Goal: Task Accomplishment & Management: Complete application form

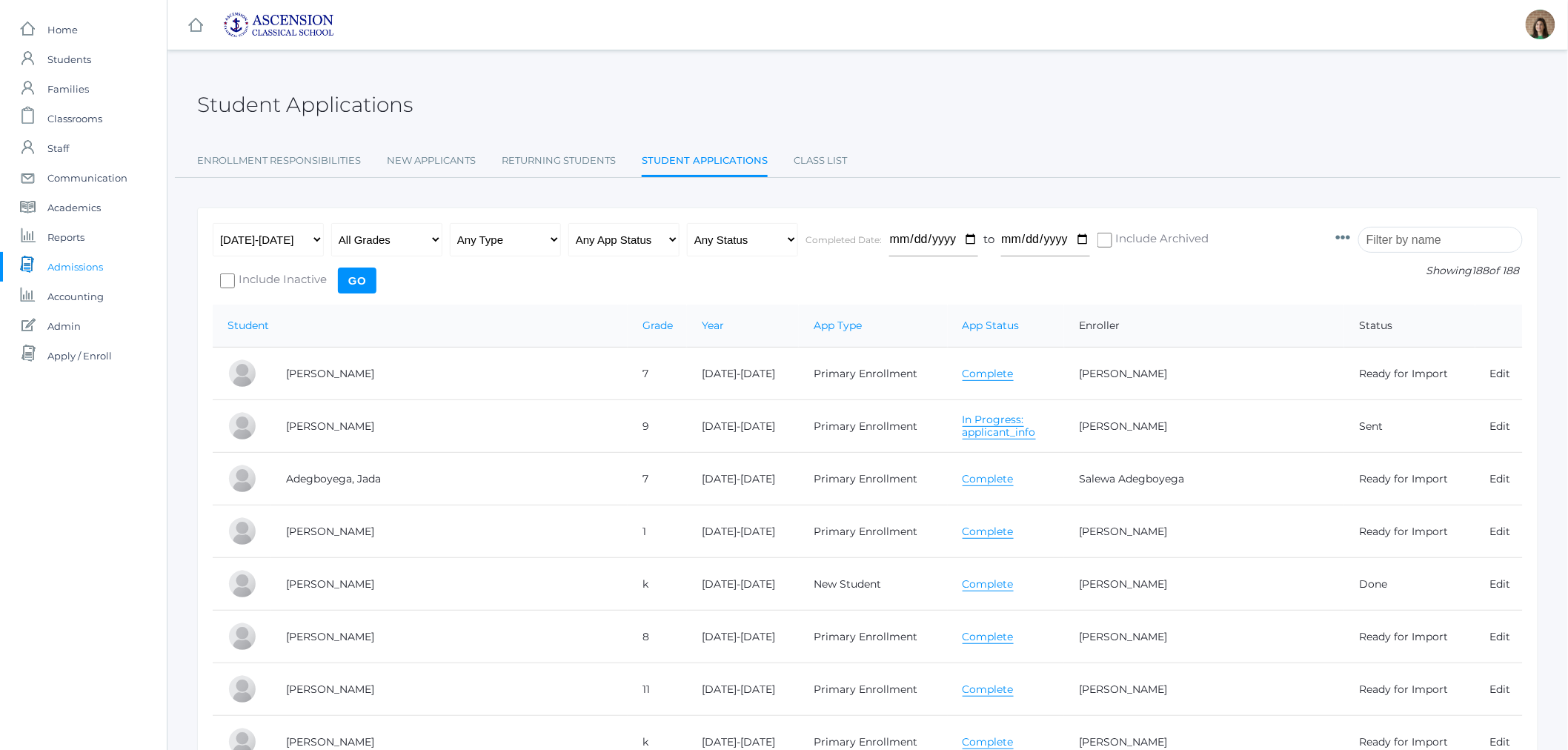
click at [75, 270] on span "Admissions" at bounding box center [74, 267] width 55 height 30
click at [963, 374] on link "Complete" at bounding box center [989, 374] width 51 height 14
click at [963, 369] on link "Complete" at bounding box center [989, 374] width 51 height 14
click at [963, 474] on link "Complete" at bounding box center [989, 479] width 51 height 14
click at [964, 526] on link "Complete" at bounding box center [989, 531] width 51 height 14
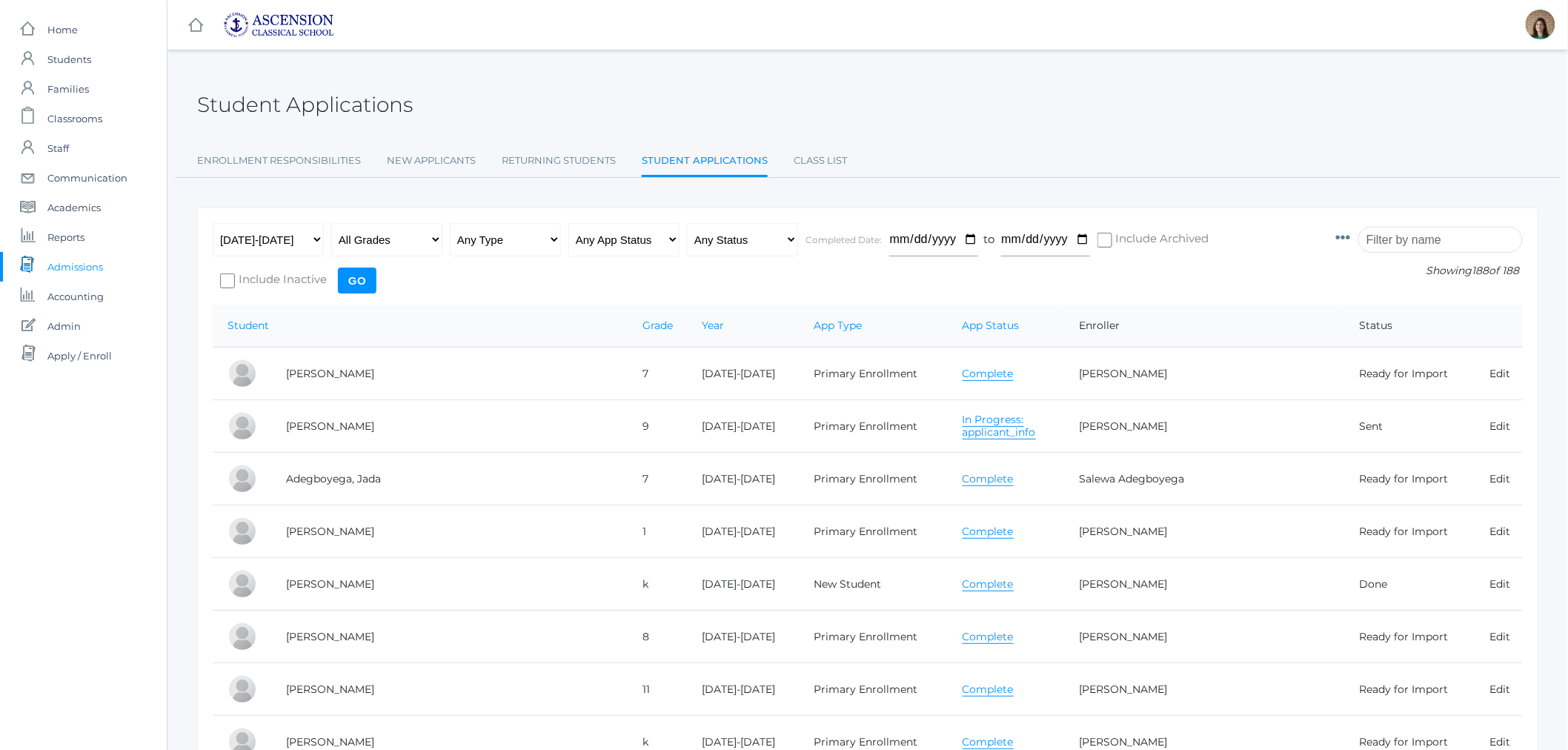
click at [963, 535] on link "Complete" at bounding box center [989, 531] width 51 height 14
click at [975, 580] on link "Complete" at bounding box center [989, 584] width 51 height 14
click at [649, 240] on select "Any App Status Not Started In Progress Complete" at bounding box center [624, 240] width 111 height 34
select select "complete"
click at [568, 223] on select "Any App Status Not Started In Progress Complete" at bounding box center [624, 240] width 111 height 34
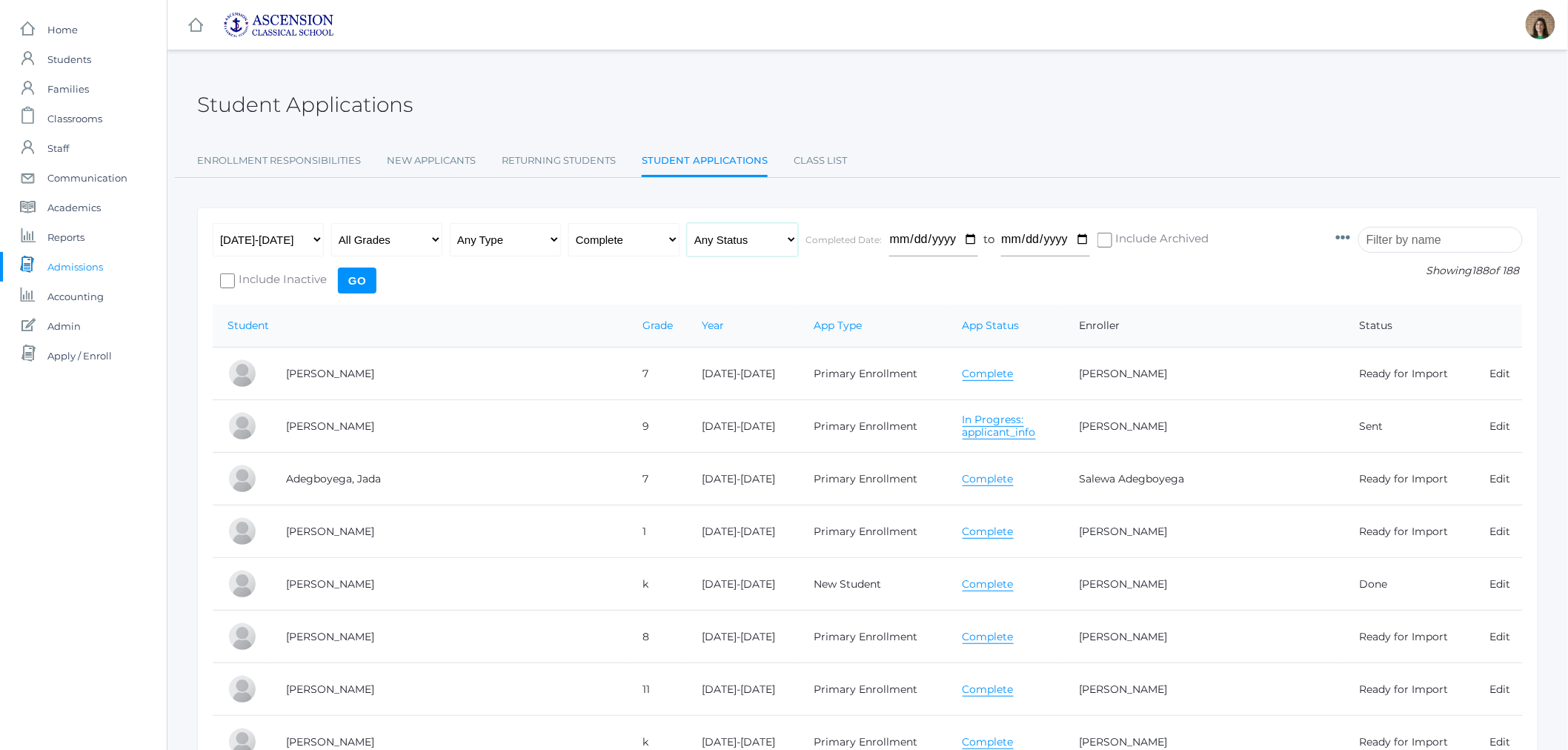
click at [734, 235] on select "Any Status Ready to Send Sent Done Ready to Import Imported" at bounding box center [742, 240] width 111 height 34
click at [516, 243] on select "Any Type New Student - Promoted - Not Promoted All Enrollment - Primary - Secon…" at bounding box center [505, 240] width 111 height 34
select select "primary_enrollment"
click at [450, 223] on select "Any Type New Student - Promoted - Not Promoted All Enrollment - Primary - Secon…" at bounding box center [505, 240] width 111 height 34
click at [358, 283] on input "Go" at bounding box center [357, 280] width 38 height 26
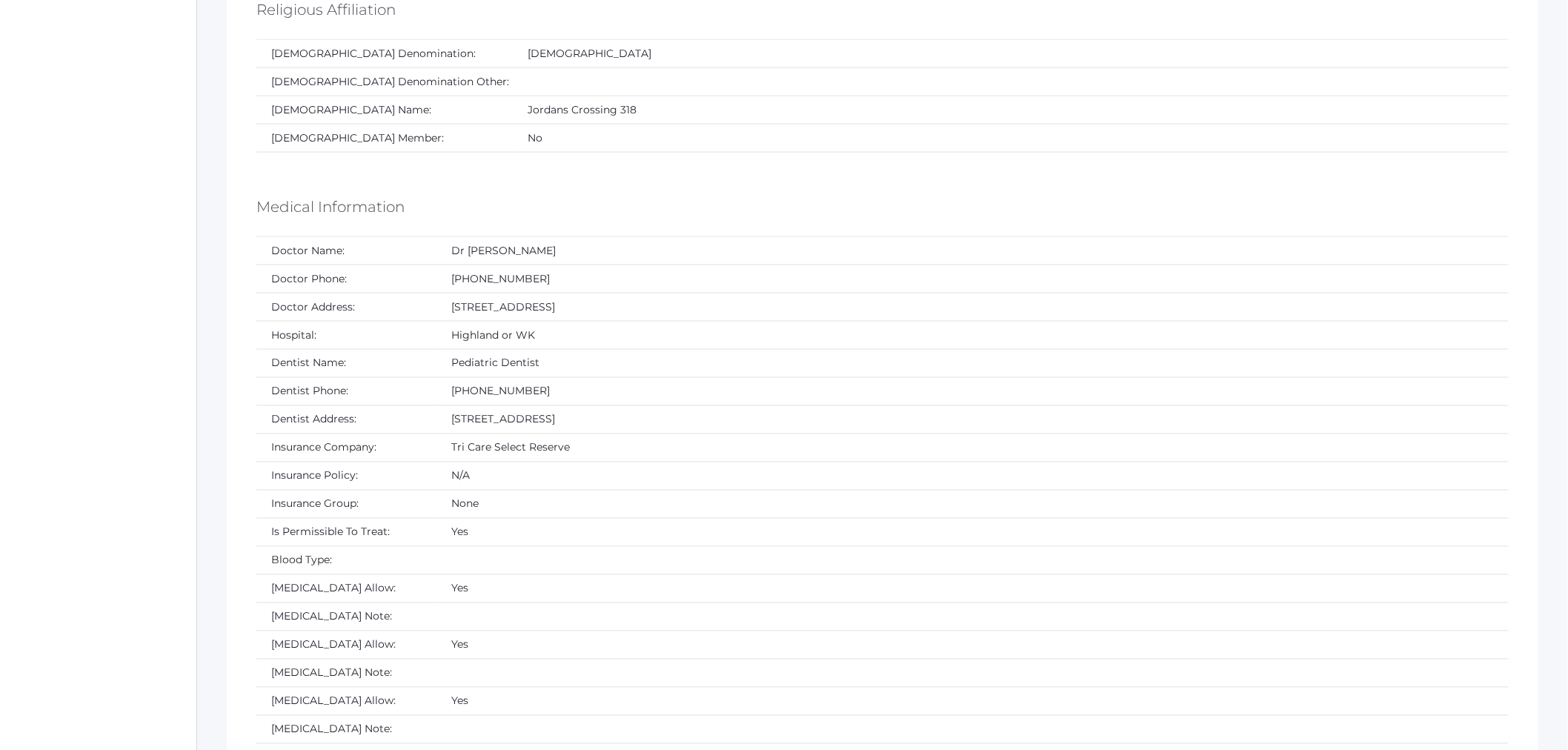
scroll to position [988, 0]
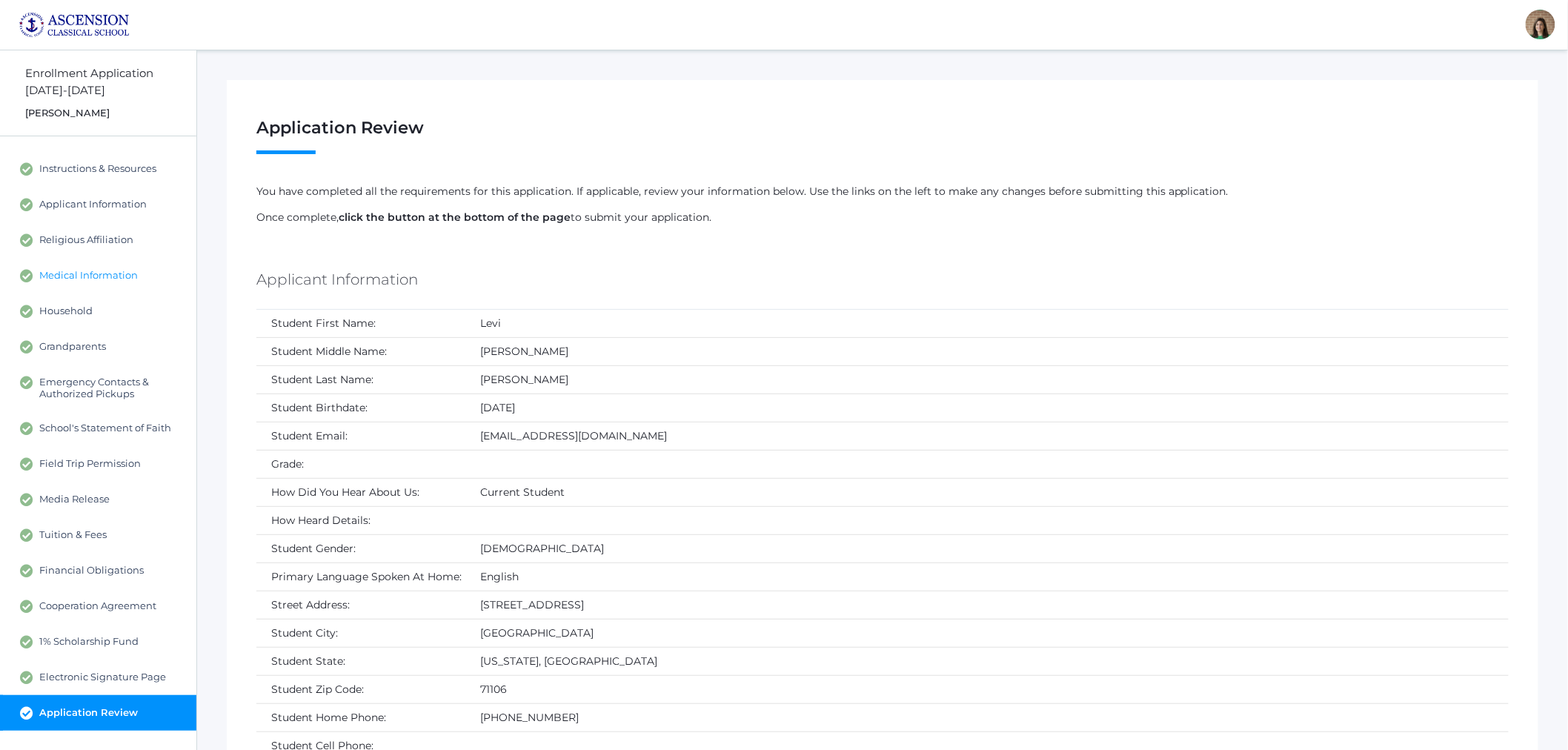
click at [63, 273] on span "Medical Information" at bounding box center [88, 275] width 98 height 14
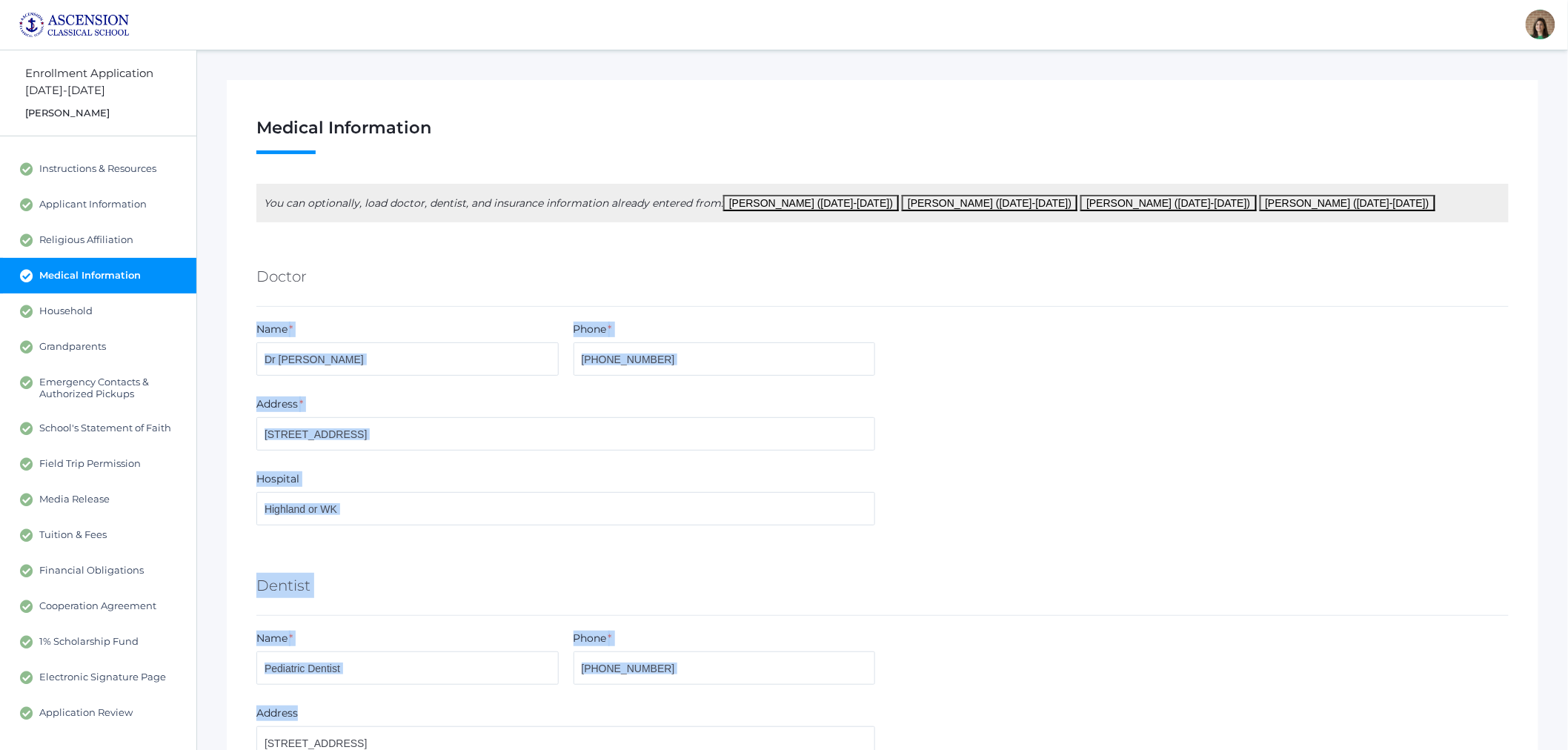
drag, startPoint x: 263, startPoint y: 249, endPoint x: 824, endPoint y: 686, distance: 711.1
click at [962, 565] on div "Dentist" at bounding box center [882, 588] width 1253 height 55
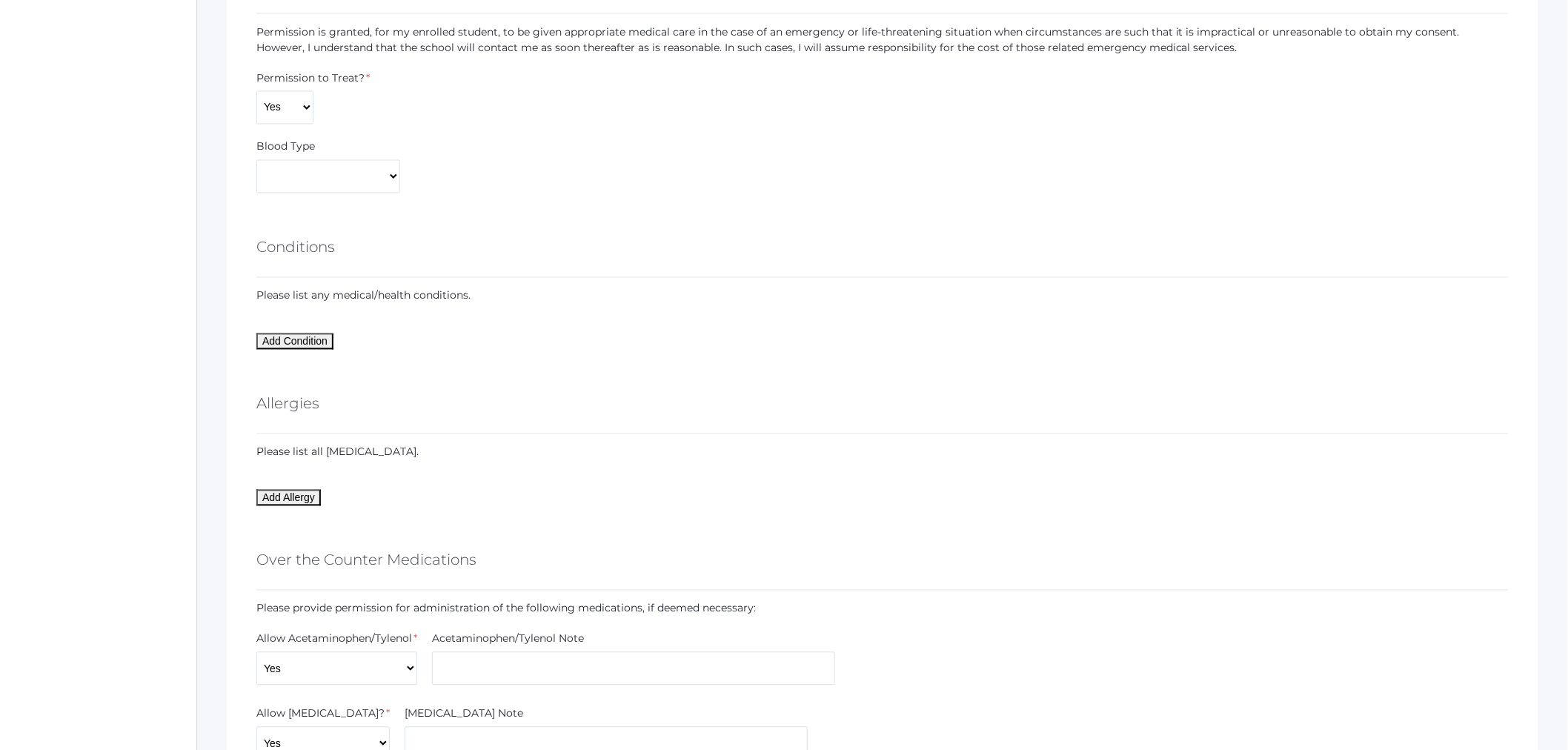
scroll to position [1564, 0]
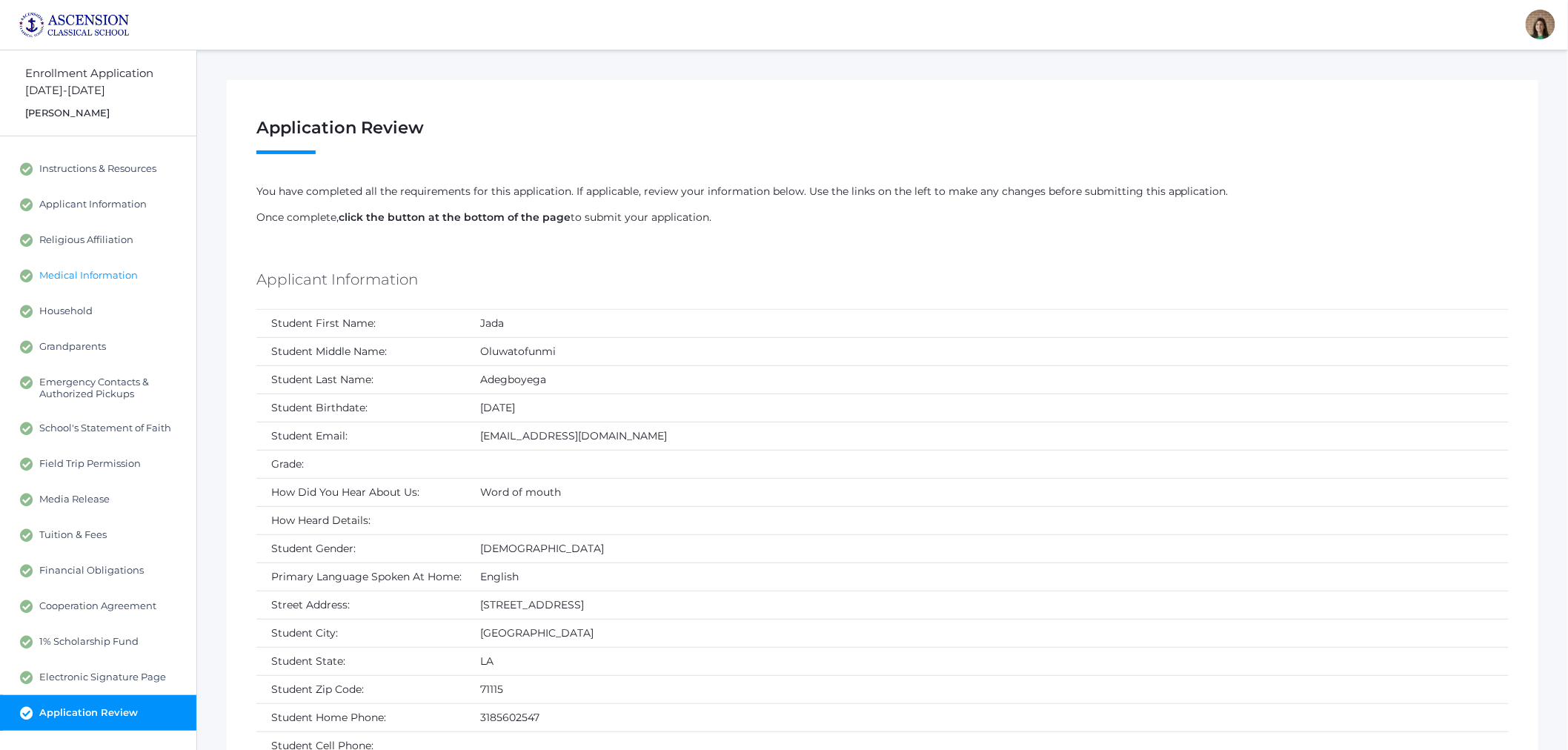
click at [110, 273] on span "Medical Information" at bounding box center [88, 275] width 98 height 14
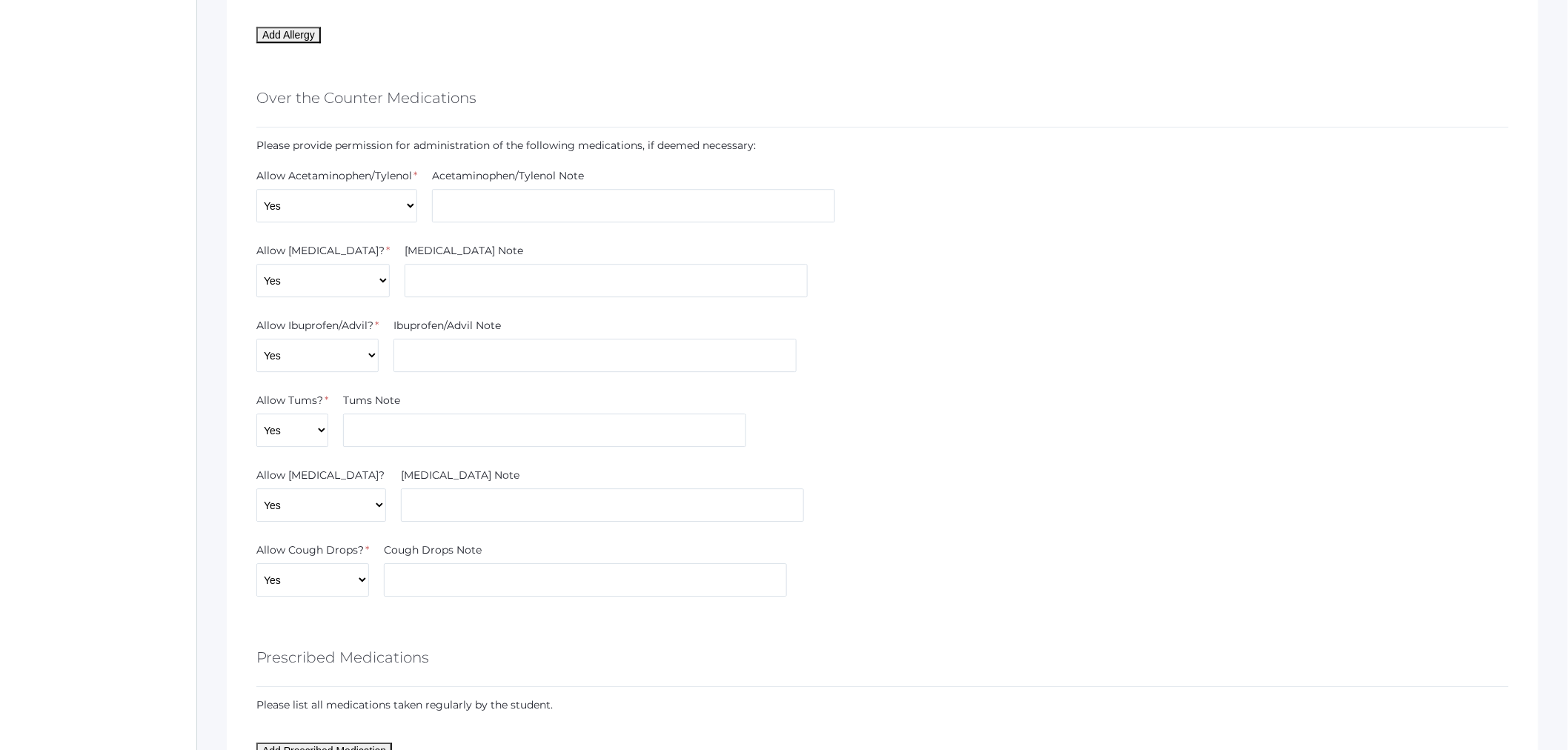
scroll to position [1482, 0]
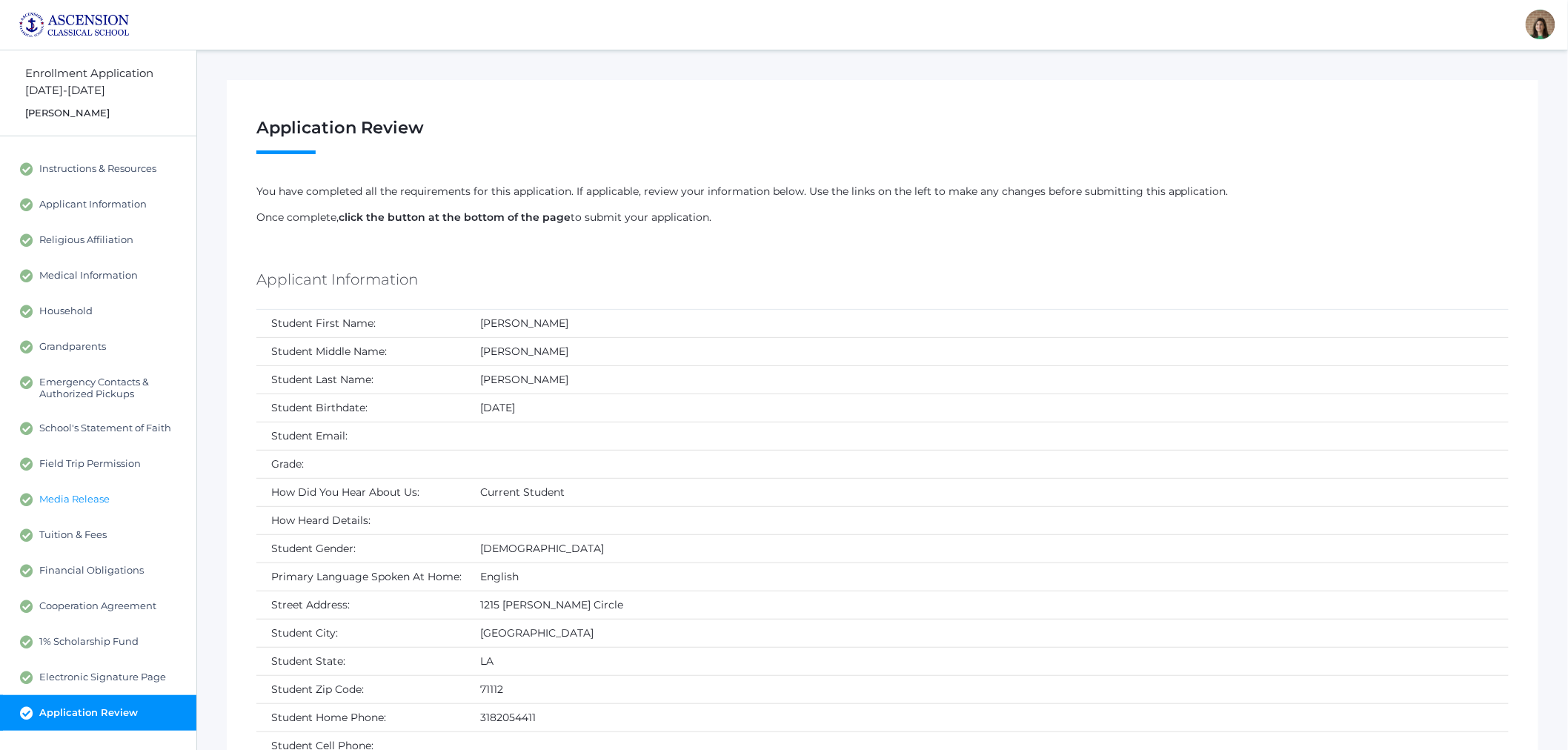
click at [77, 499] on span "Media Release" at bounding box center [74, 499] width 70 height 14
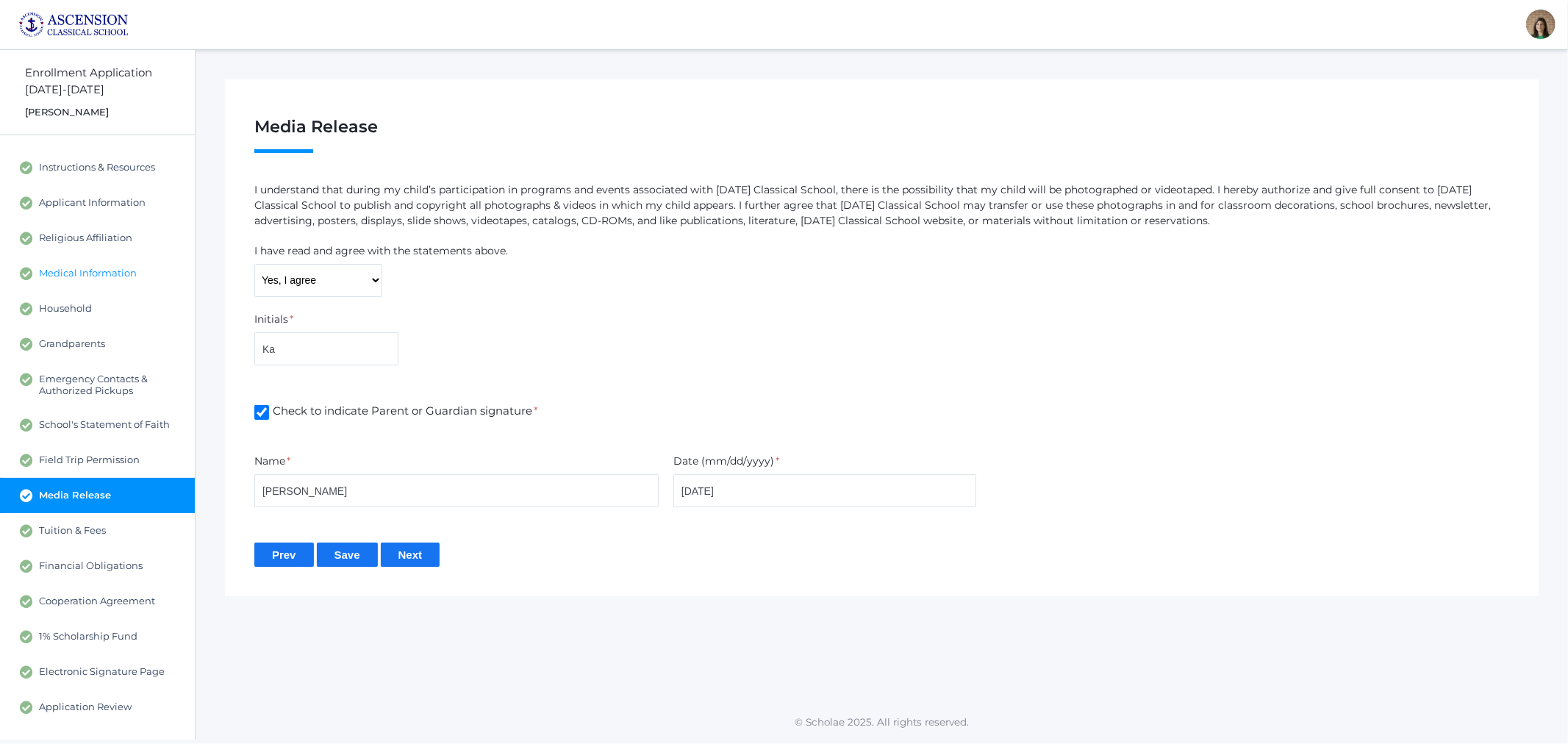
click at [104, 276] on span "Medical Information" at bounding box center [87, 273] width 98 height 13
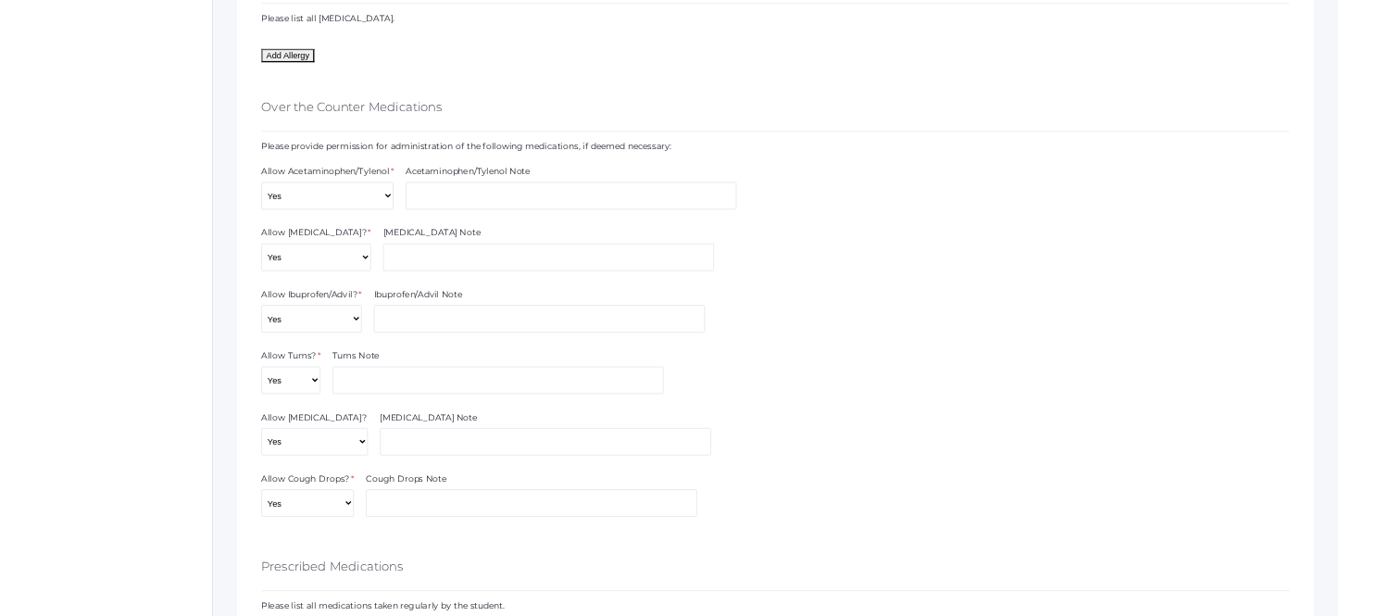
scroll to position [1852, 0]
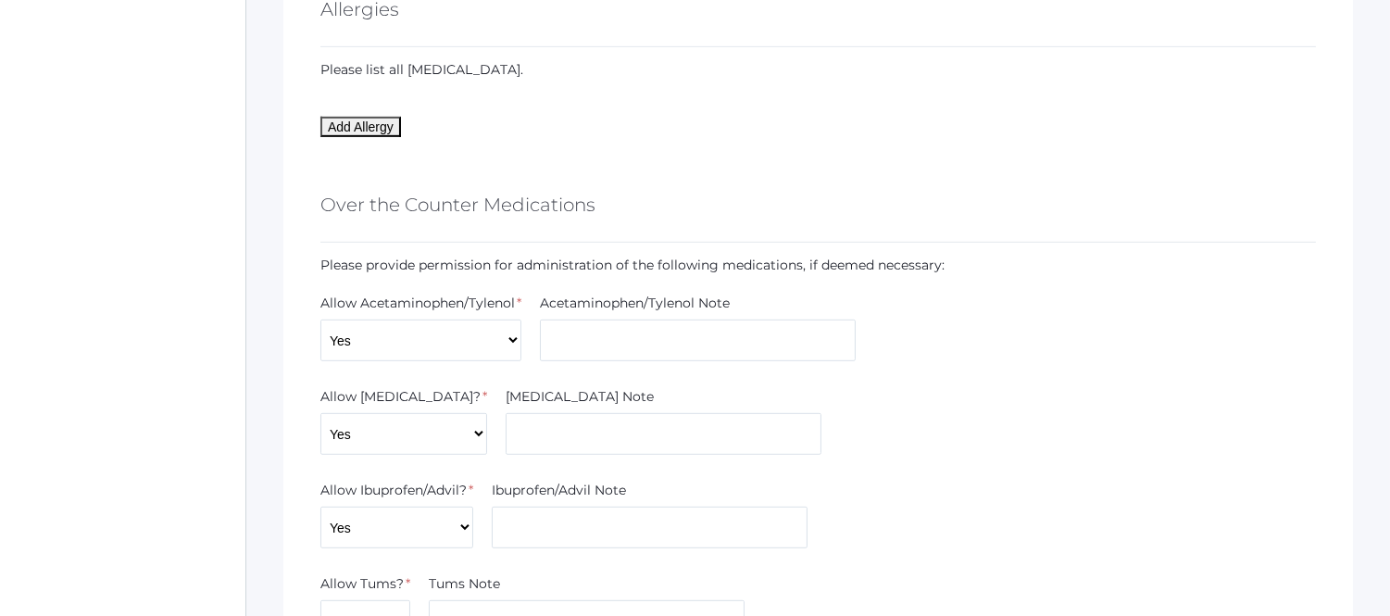
click at [891, 189] on div "Over the Counter Medications" at bounding box center [817, 208] width 995 height 69
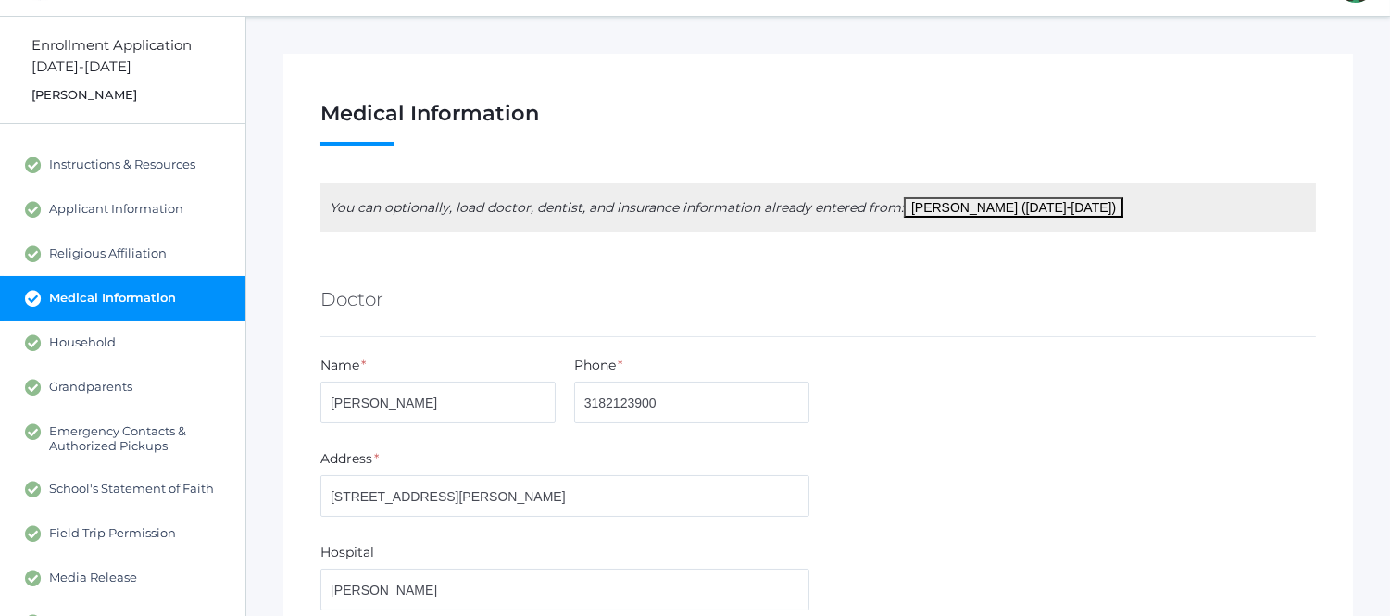
scroll to position [0, 0]
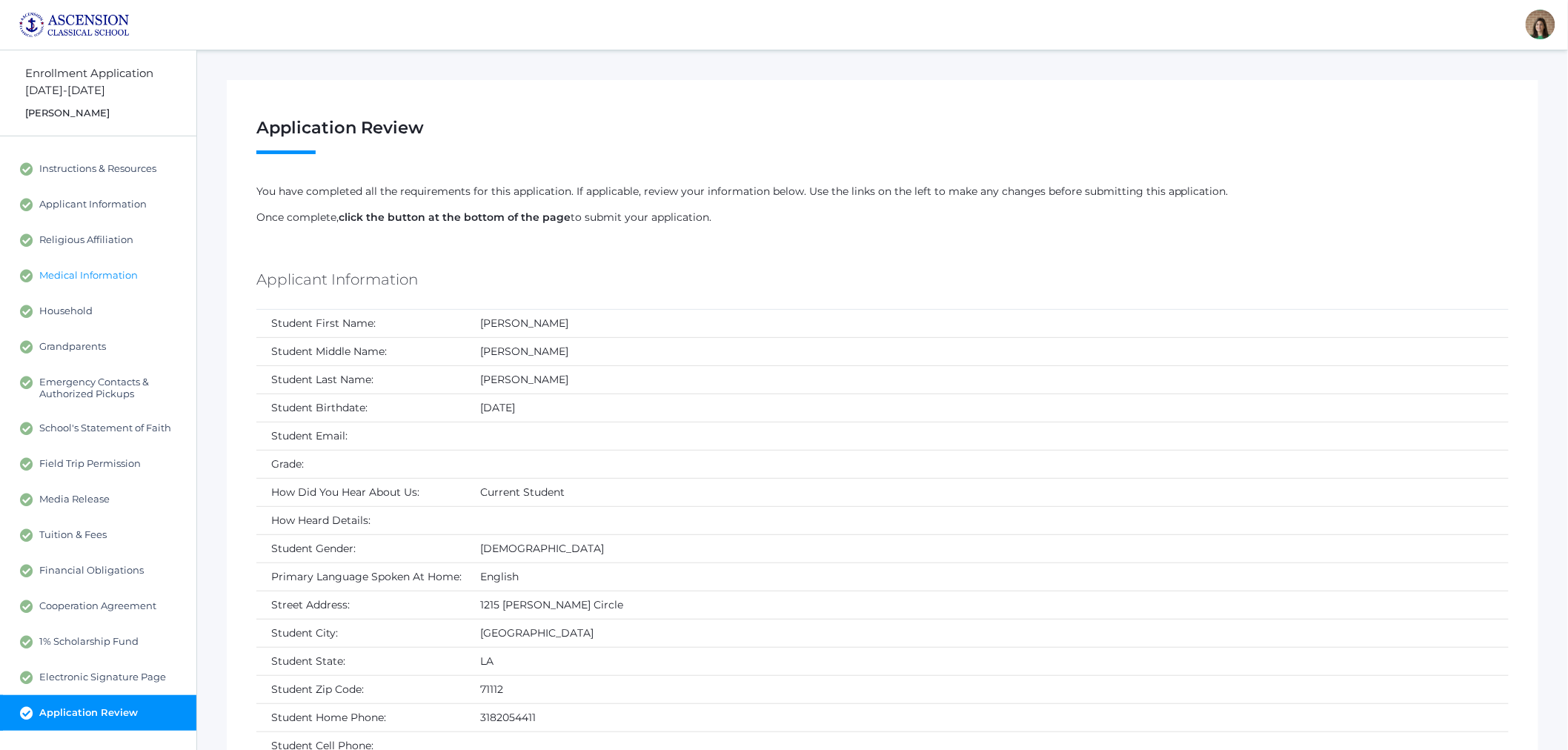
click at [85, 279] on span "Medical Information" at bounding box center [88, 275] width 98 height 14
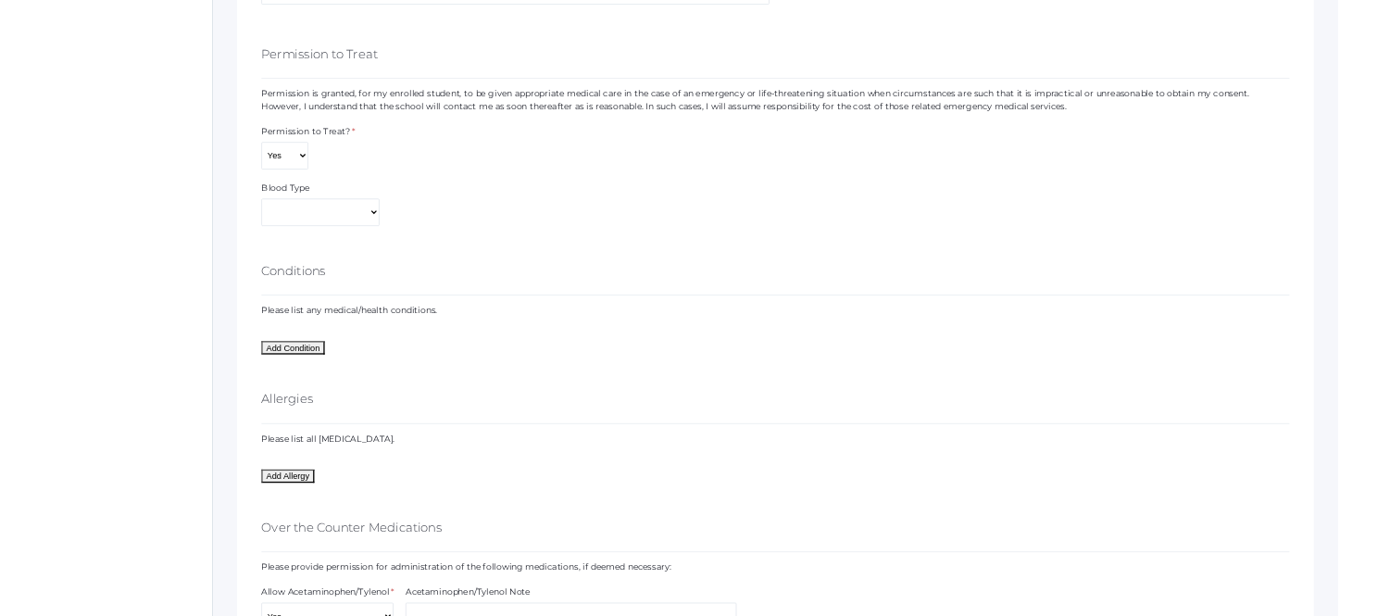
scroll to position [926, 0]
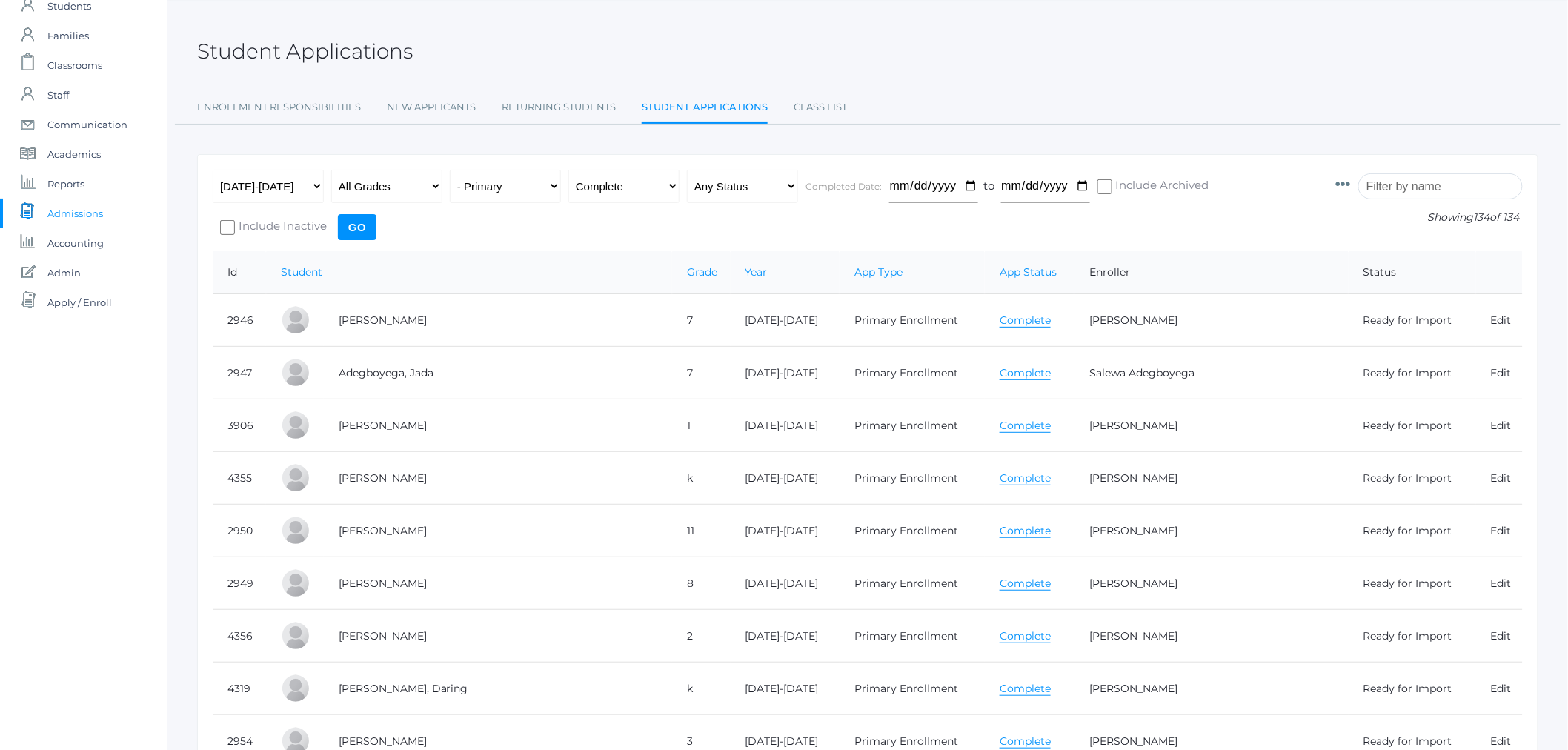
scroll to position [82, 0]
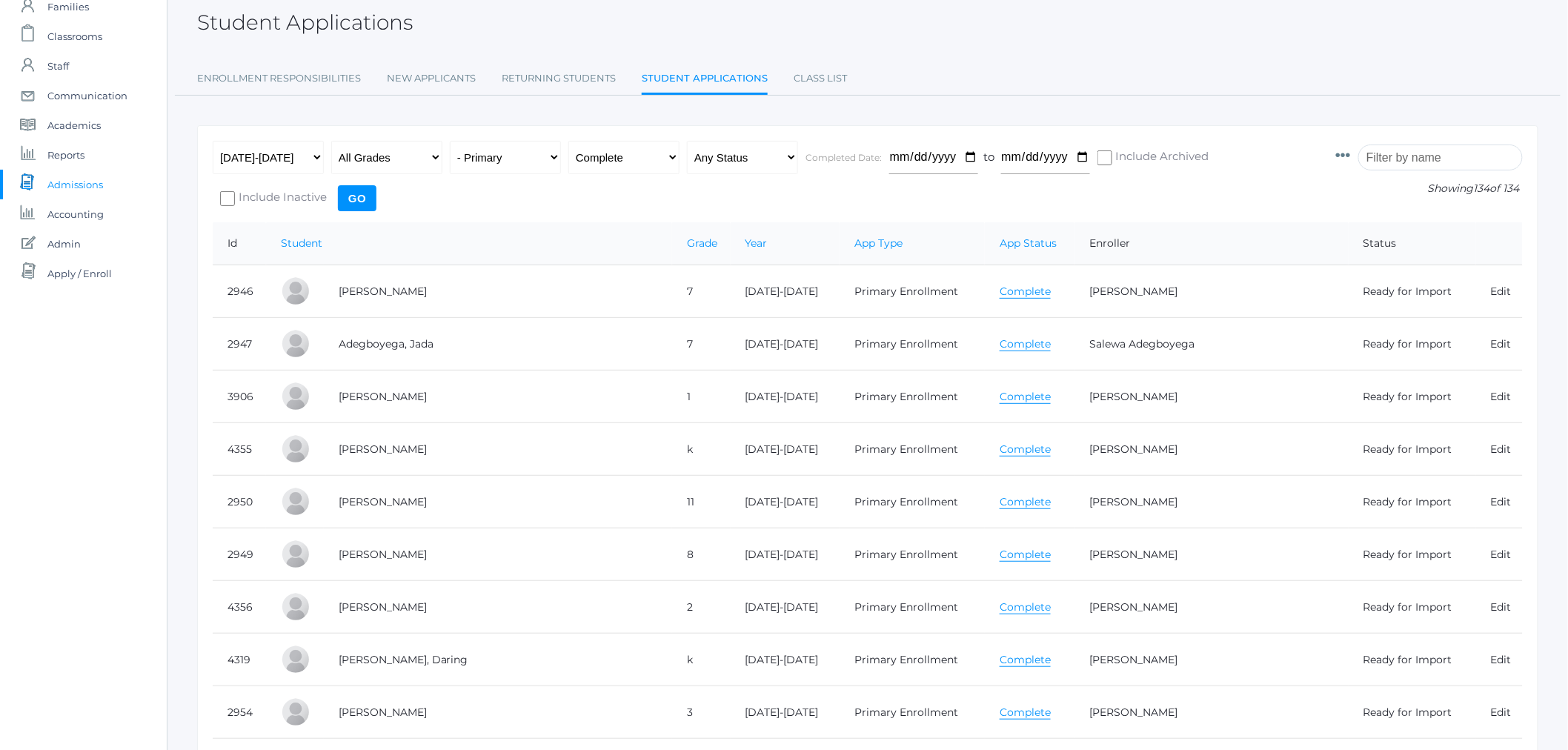
click at [1000, 450] on link "Complete" at bounding box center [1025, 450] width 51 height 14
click at [1011, 499] on link "Complete" at bounding box center [1025, 502] width 51 height 14
click at [1012, 555] on link "Complete" at bounding box center [1025, 555] width 51 height 14
click at [1000, 605] on link "Complete" at bounding box center [1025, 608] width 51 height 14
click at [1000, 664] on link "Complete" at bounding box center [1025, 660] width 51 height 14
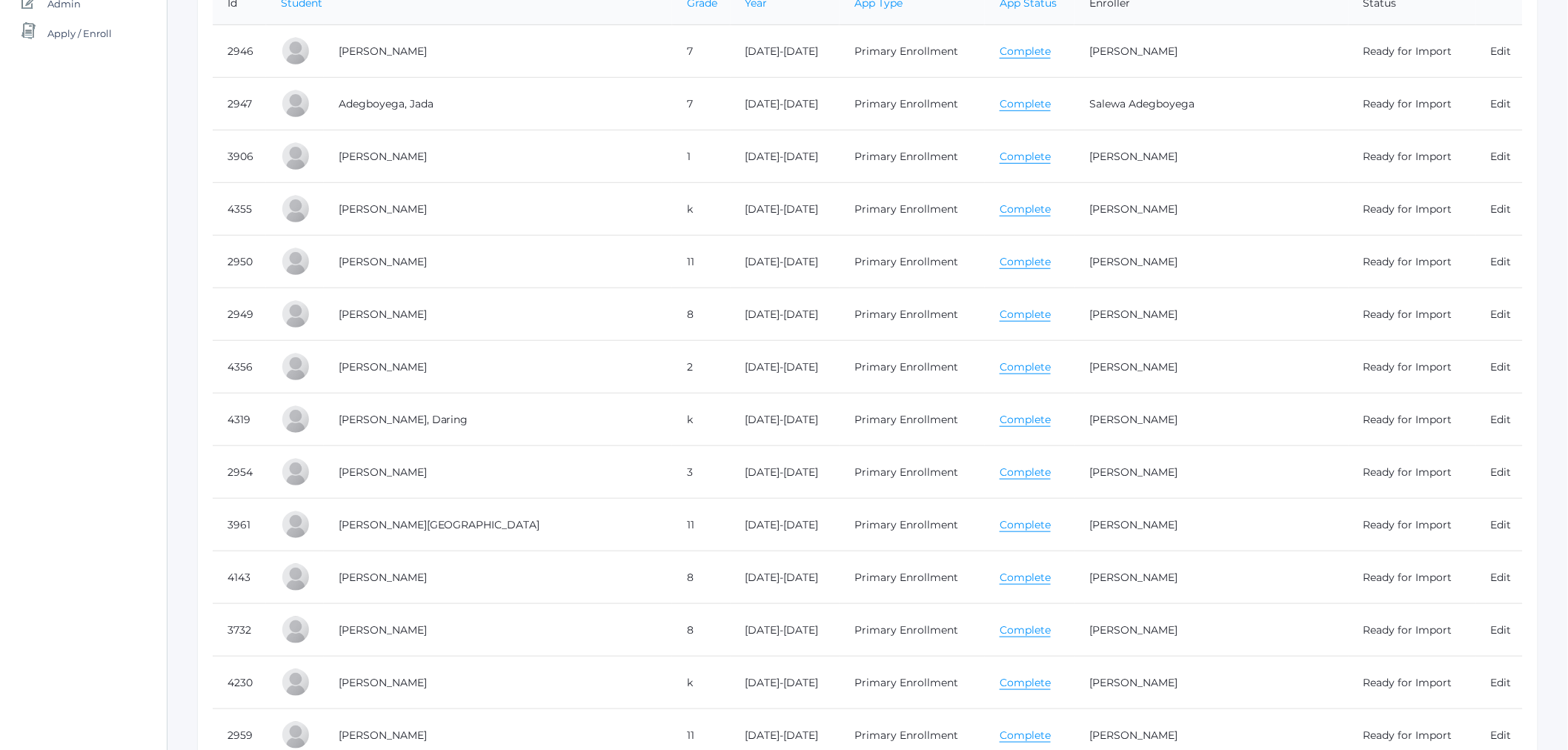
scroll to position [329, 0]
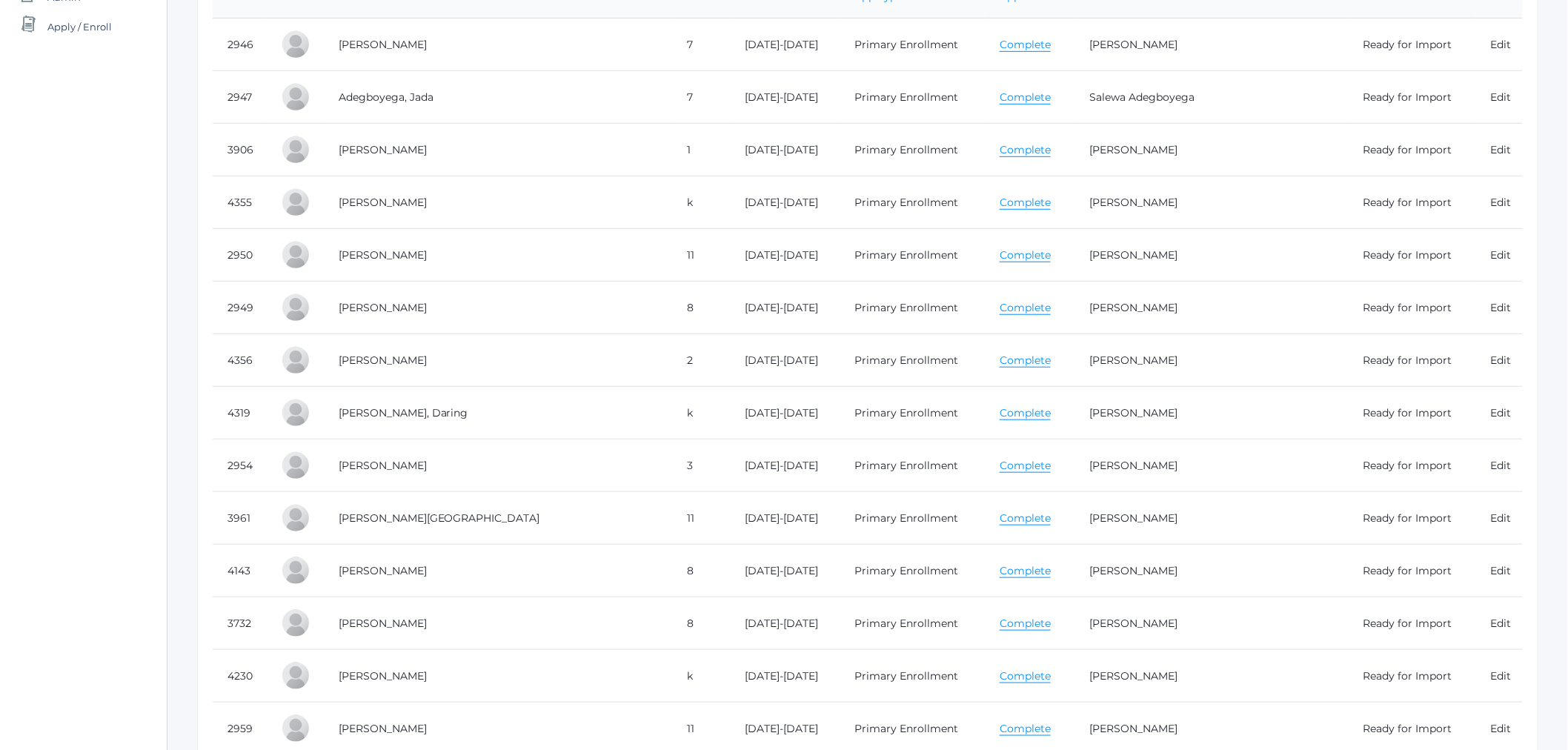
click at [1016, 516] on link "Complete" at bounding box center [1025, 519] width 51 height 14
click at [1001, 573] on link "Complete" at bounding box center [1025, 572] width 51 height 14
click at [1000, 627] on link "Complete" at bounding box center [1025, 624] width 51 height 14
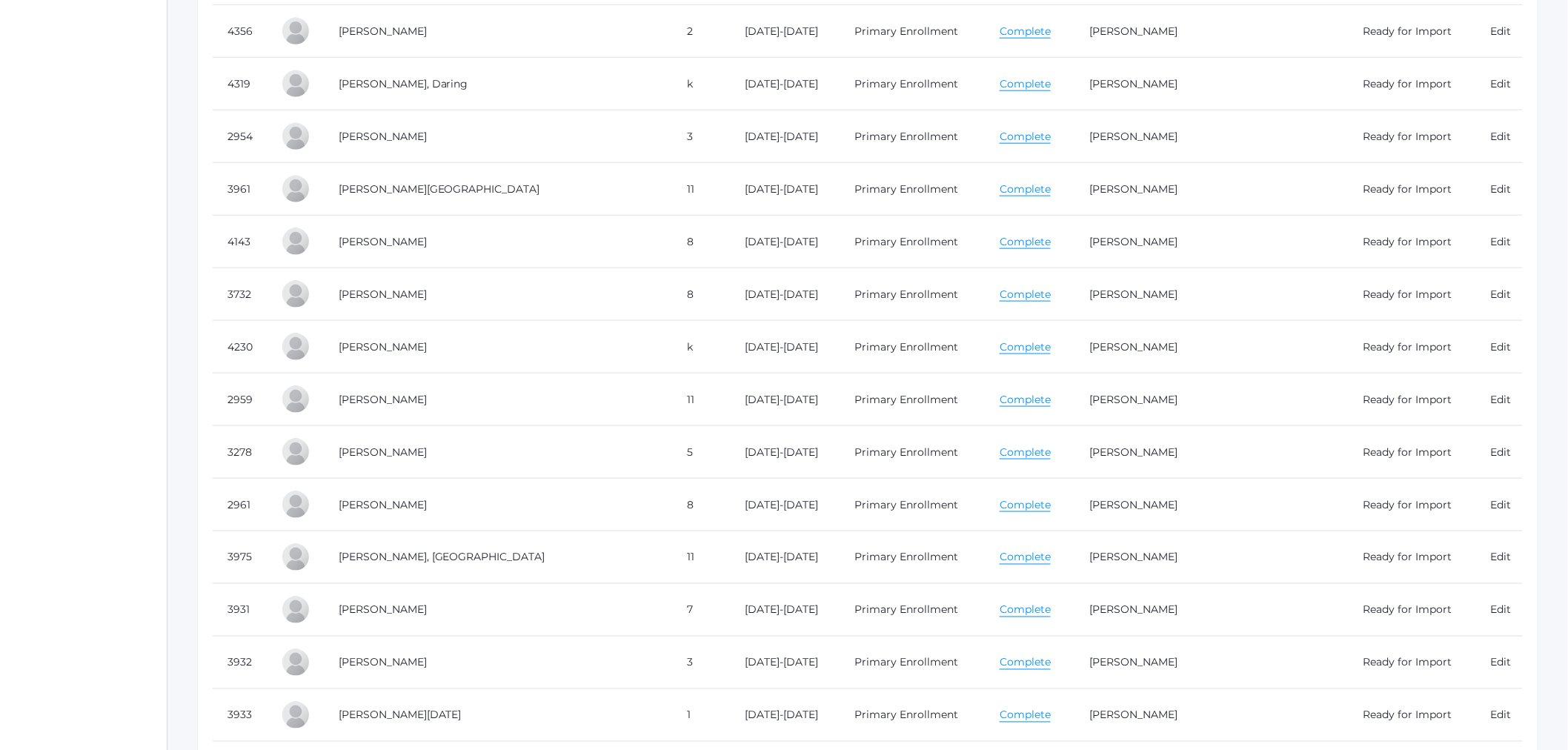
scroll to position [741, 0]
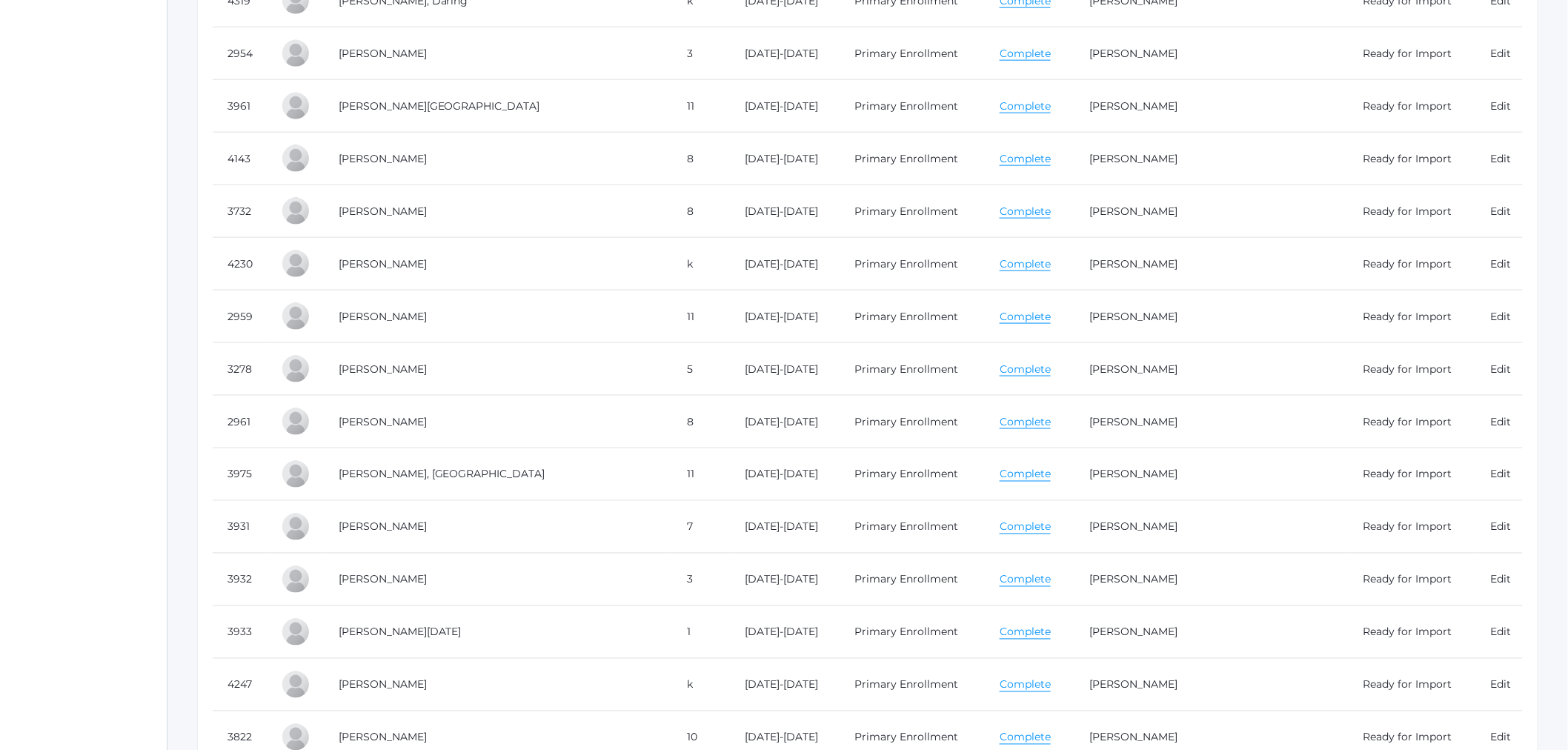
click at [1003, 580] on link "Complete" at bounding box center [1025, 580] width 51 height 14
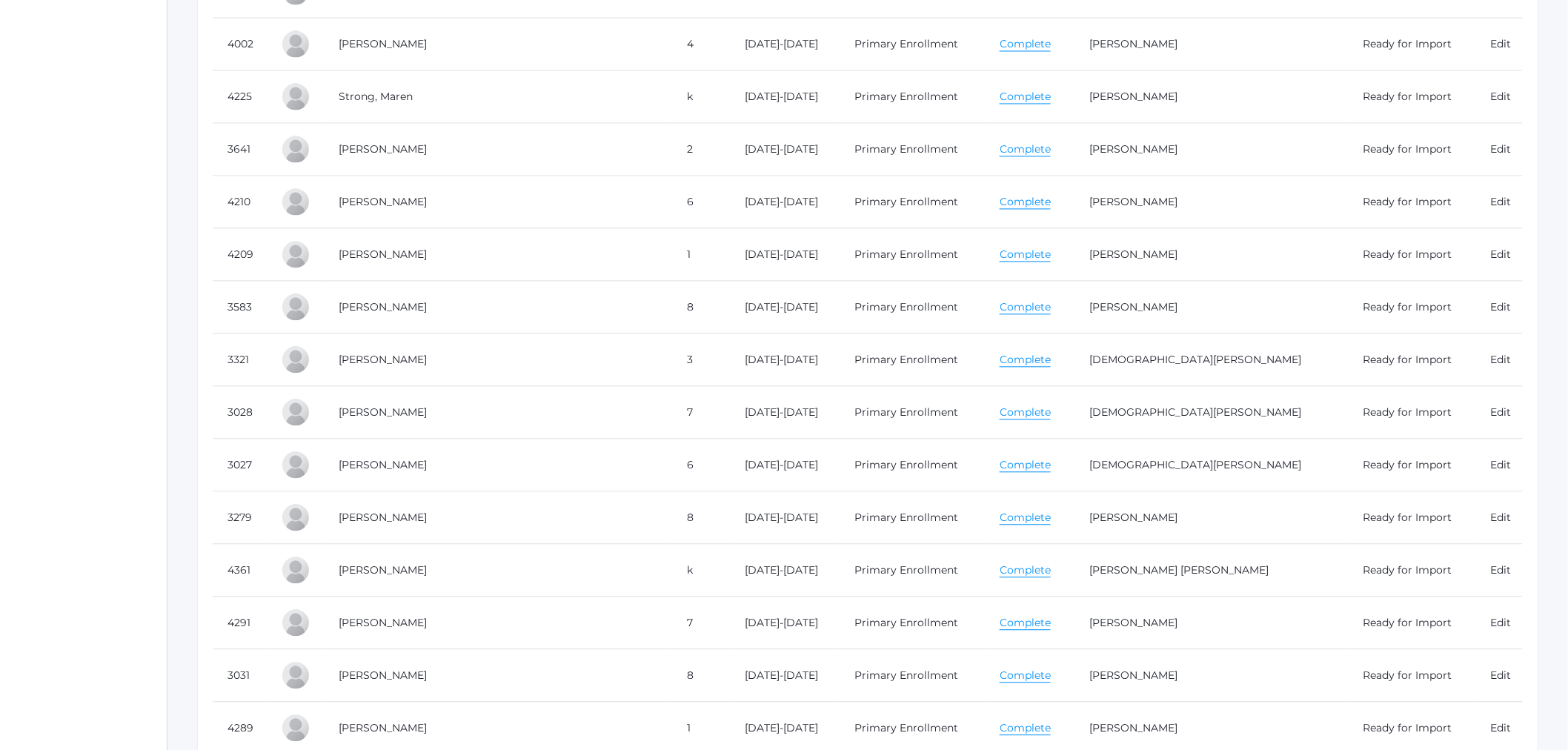
scroll to position [6093, 0]
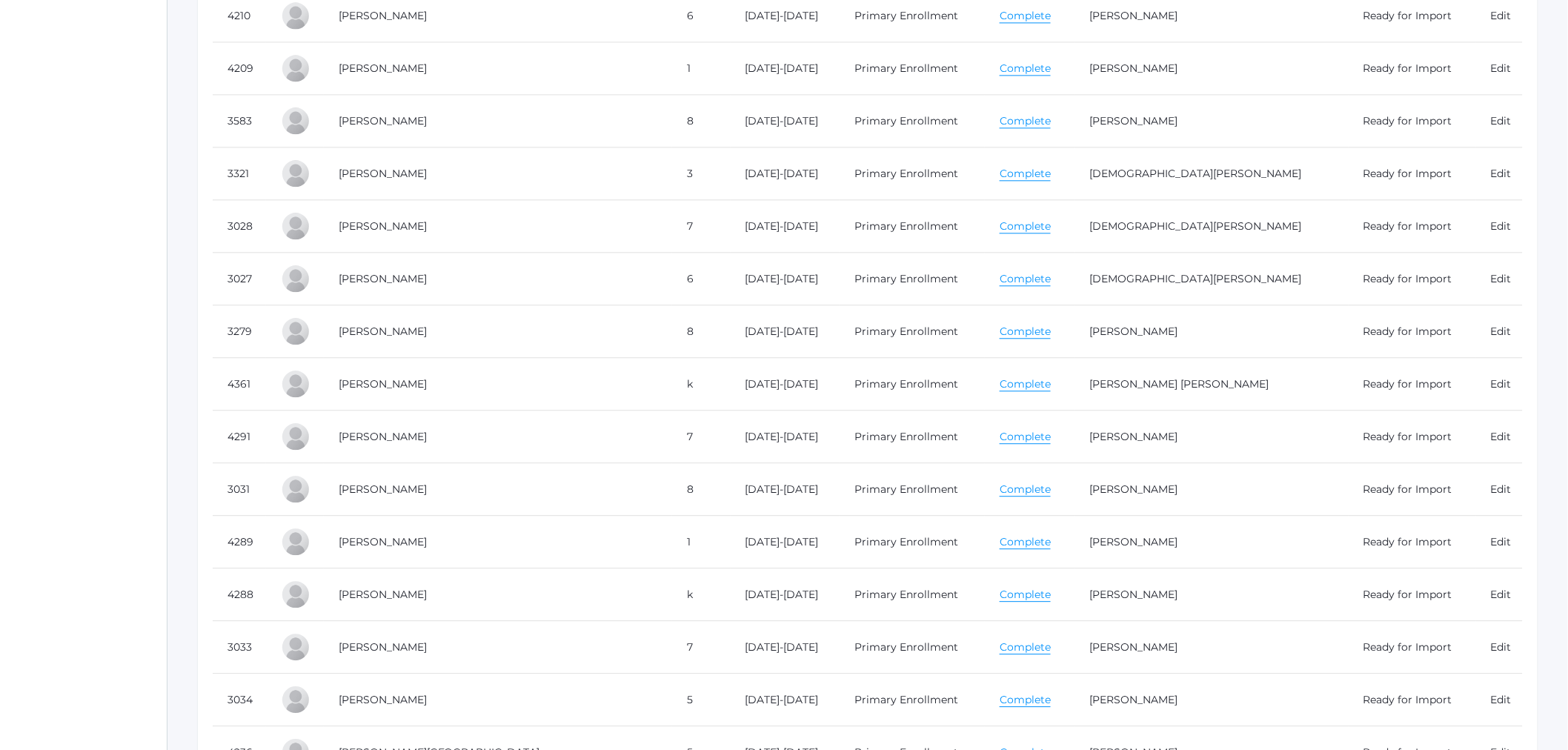
click at [1003, 234] on link "Complete" at bounding box center [1025, 227] width 51 height 14
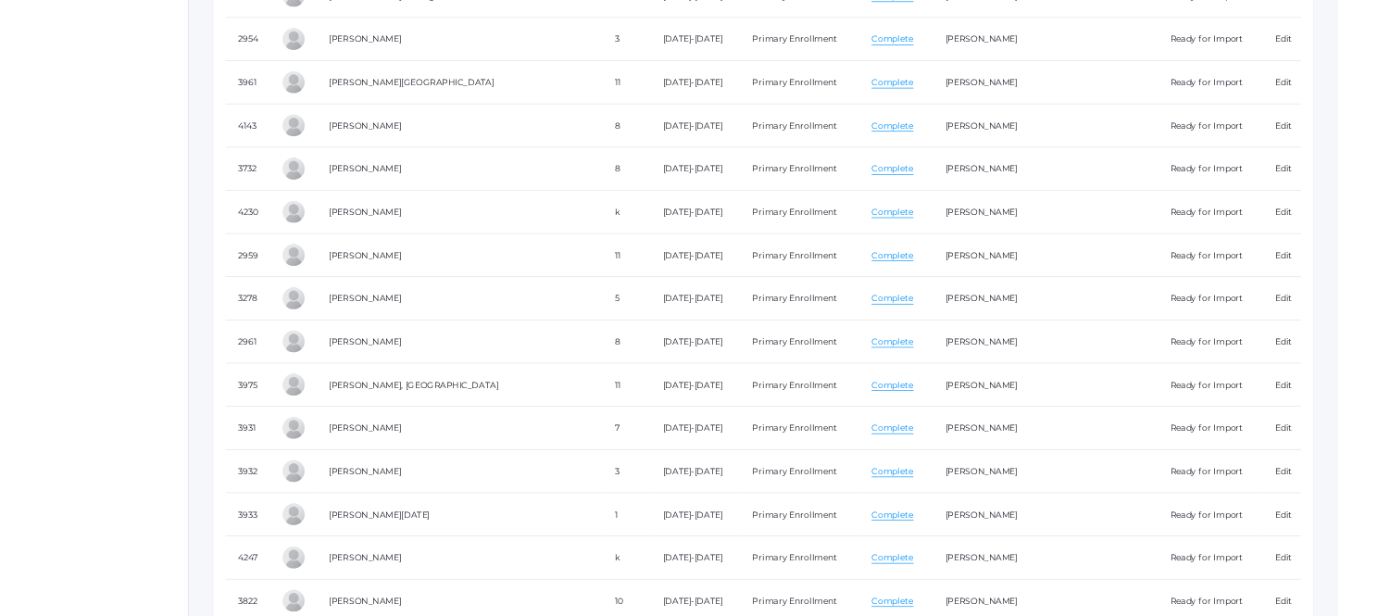
scroll to position [926, 0]
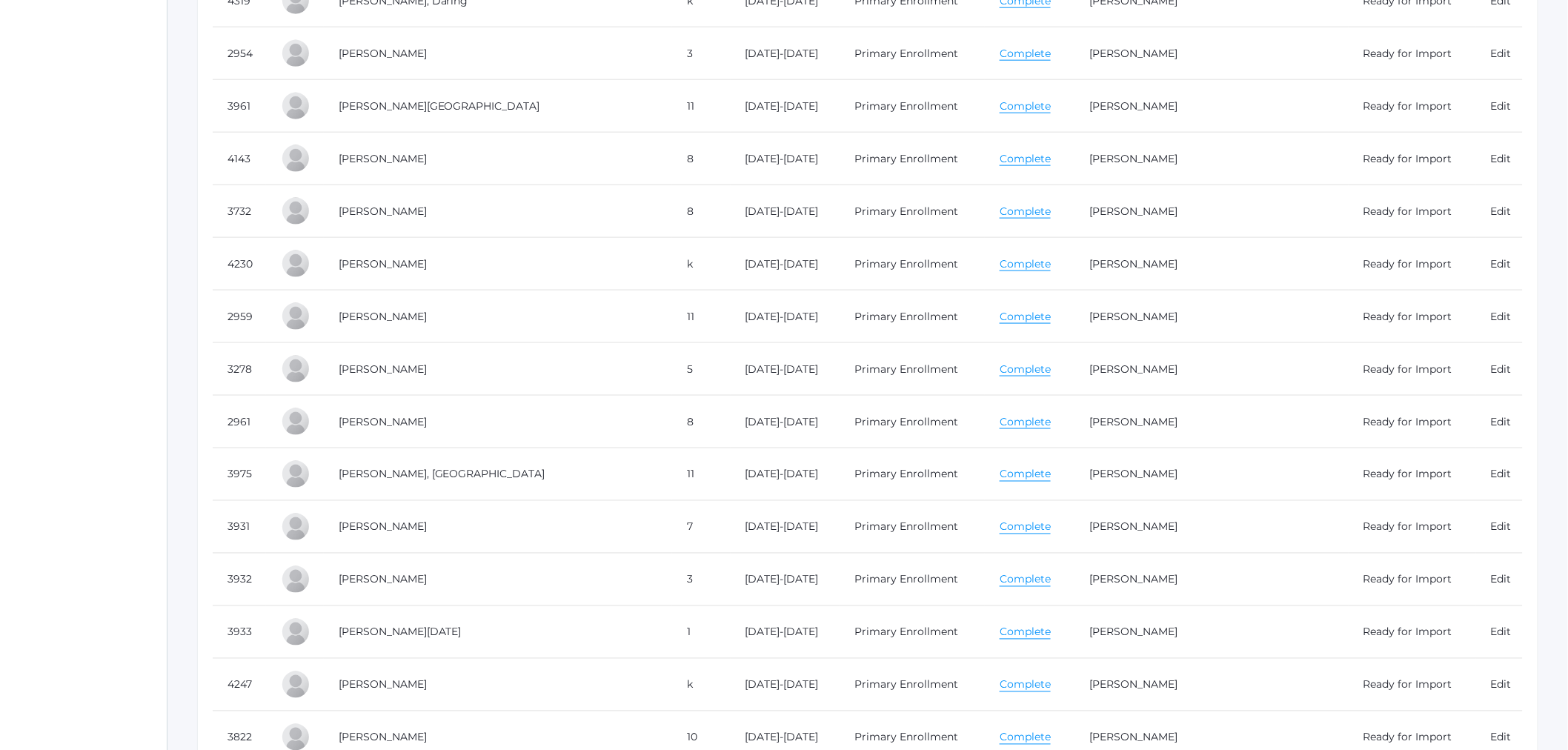
click at [1015, 261] on link "Complete" at bounding box center [1025, 264] width 51 height 14
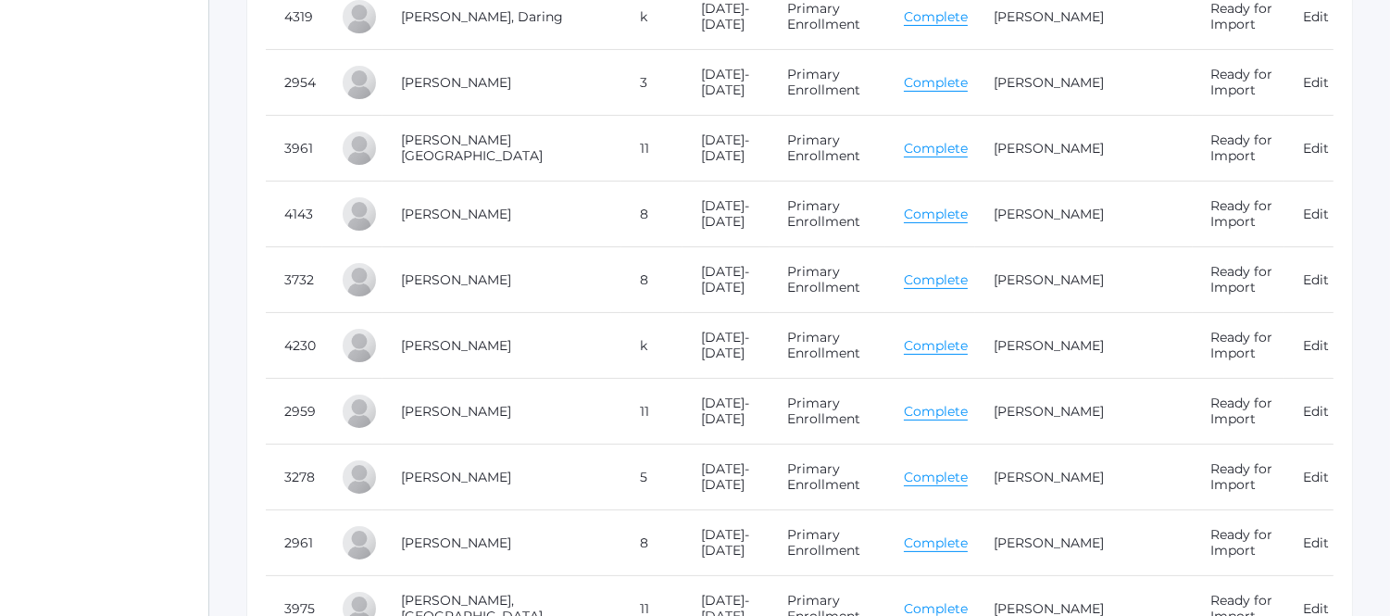
click at [947, 403] on link "Complete" at bounding box center [936, 412] width 64 height 18
click at [937, 468] on link "Complete" at bounding box center [936, 477] width 64 height 18
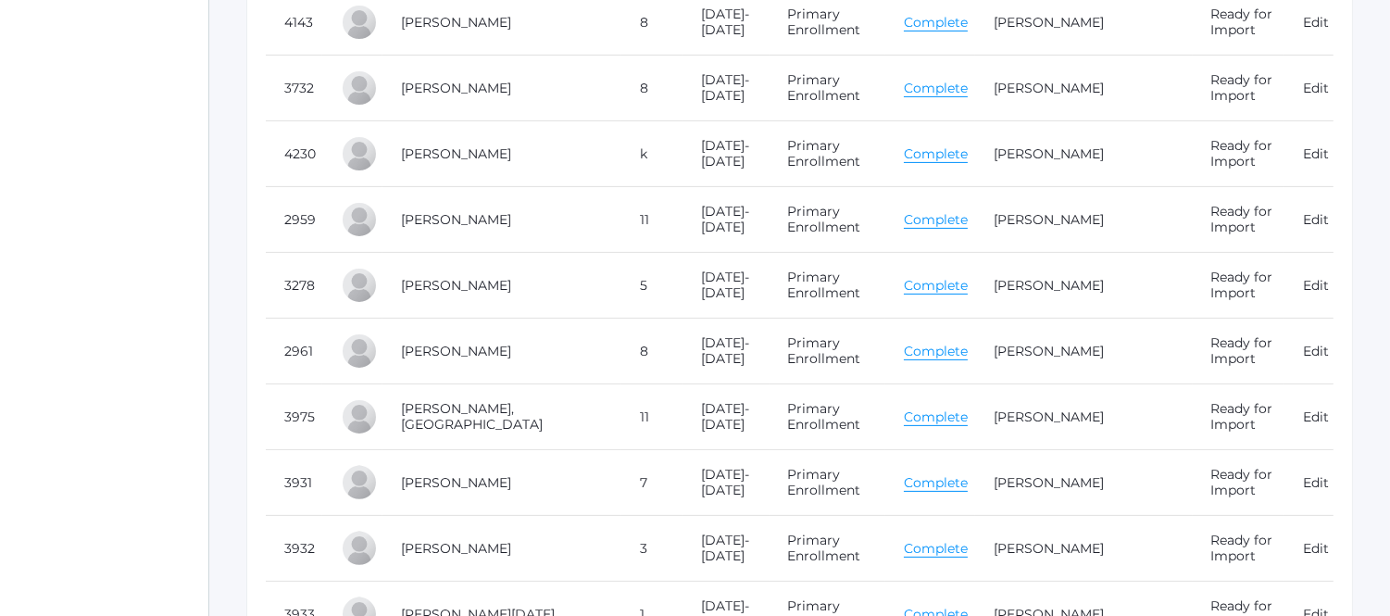
scroll to position [1131, 0]
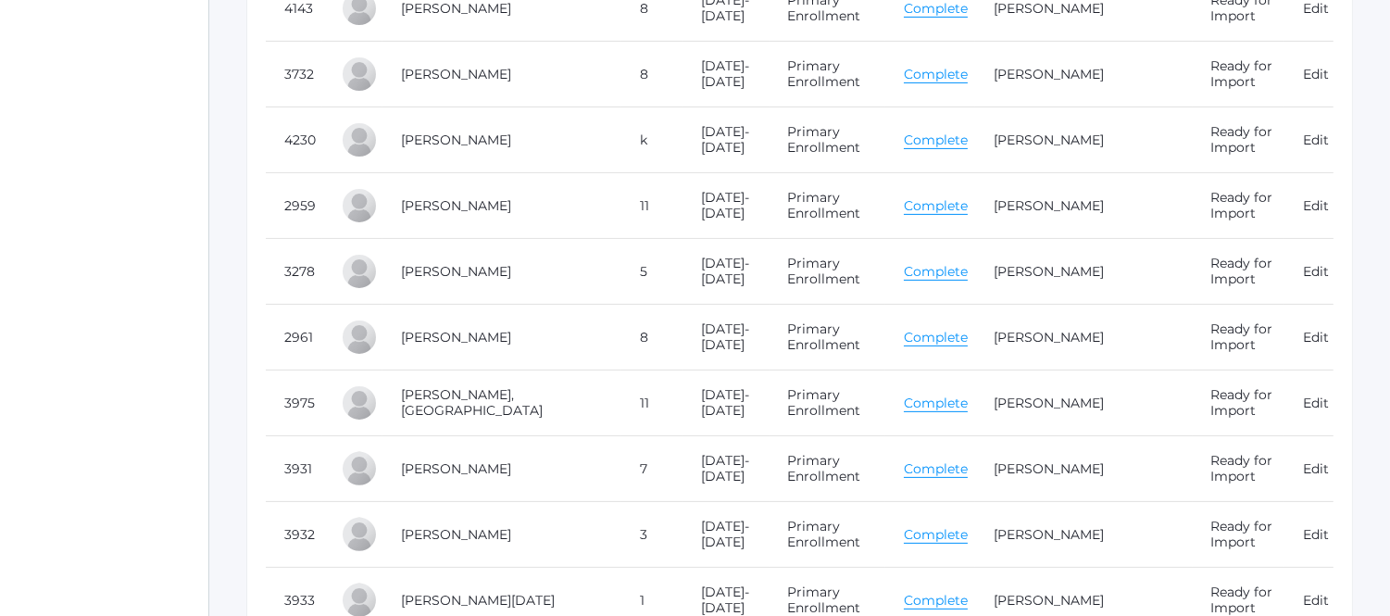
click at [921, 394] on link "Complete" at bounding box center [936, 403] width 64 height 18
click at [946, 460] on link "Complete" at bounding box center [936, 469] width 64 height 18
click at [933, 526] on link "Complete" at bounding box center [936, 535] width 64 height 18
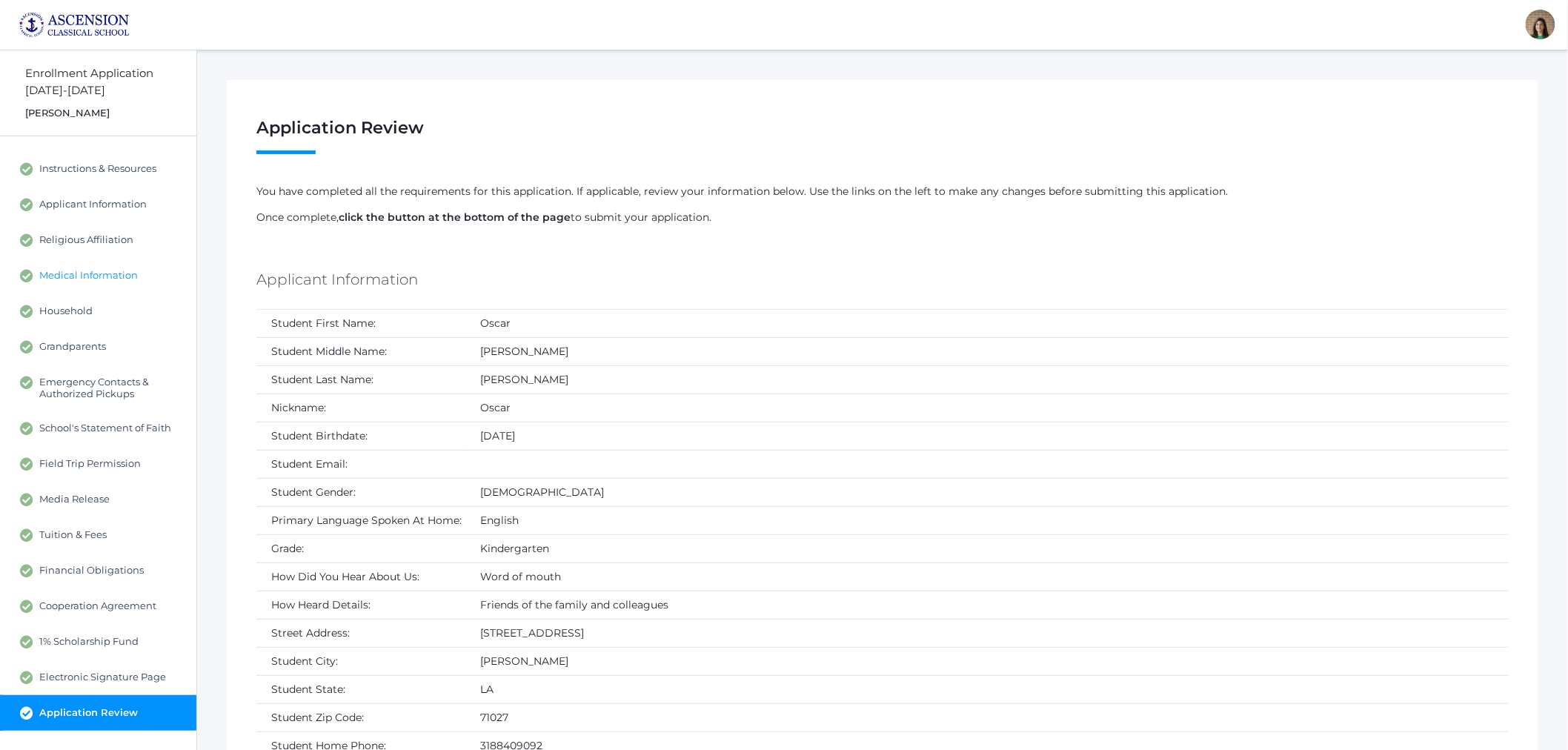
click at [98, 265] on link "Medical Information" at bounding box center [98, 275] width 196 height 35
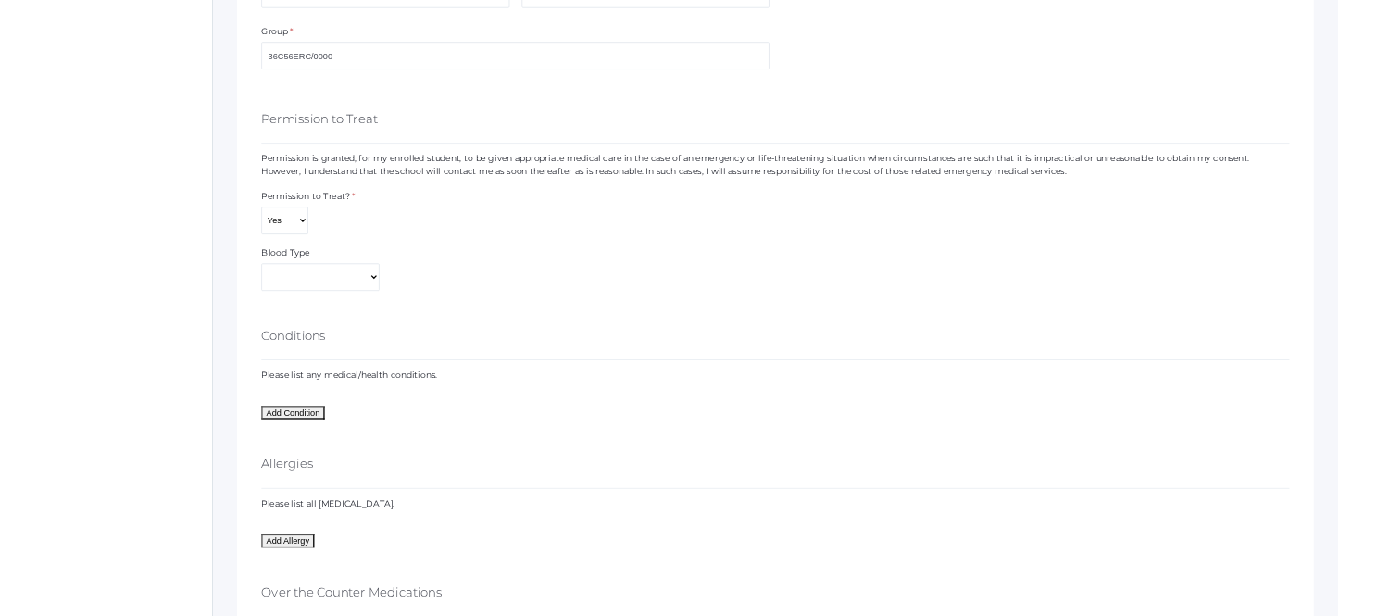
scroll to position [1125, 0]
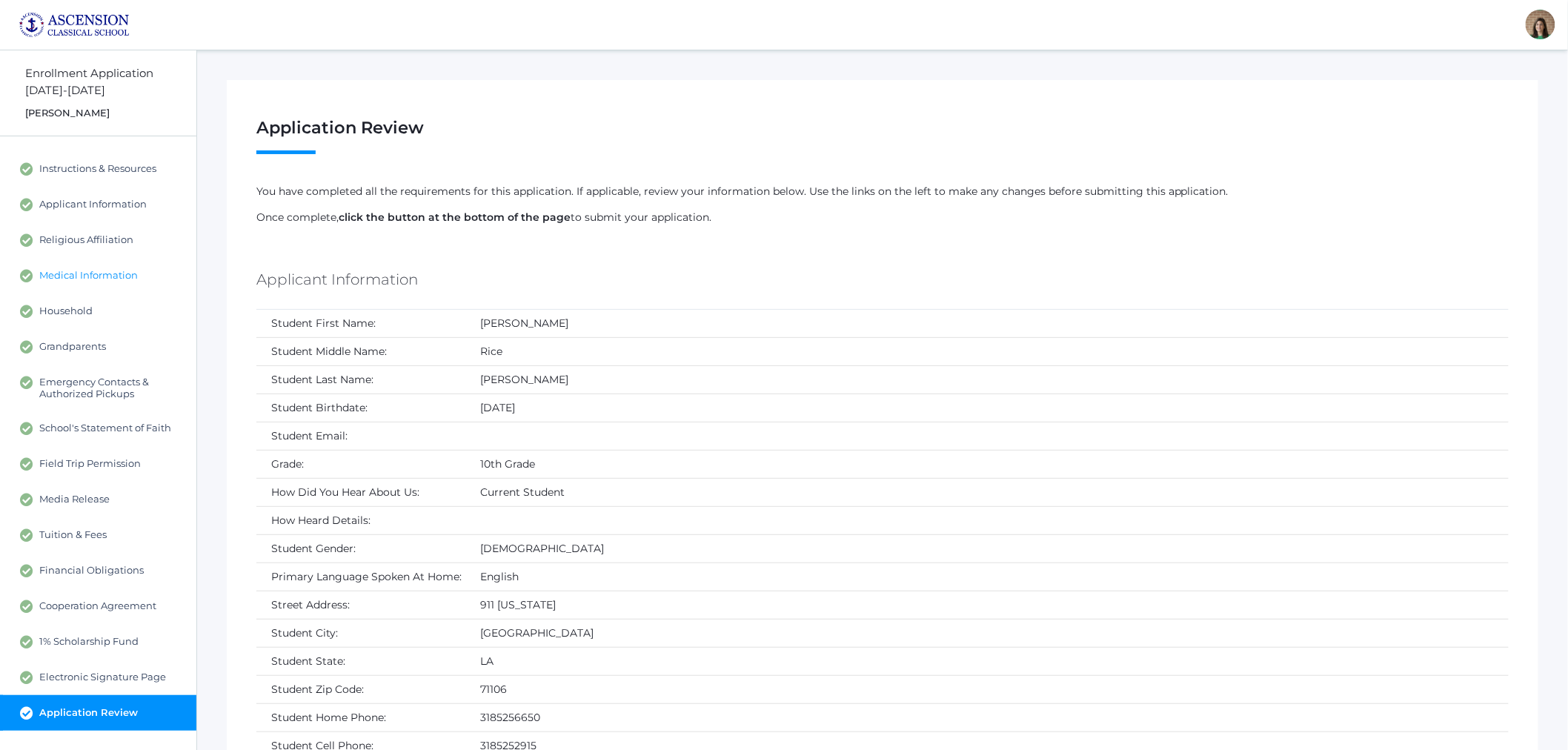
click at [79, 277] on span "Medical Information" at bounding box center [88, 275] width 98 height 14
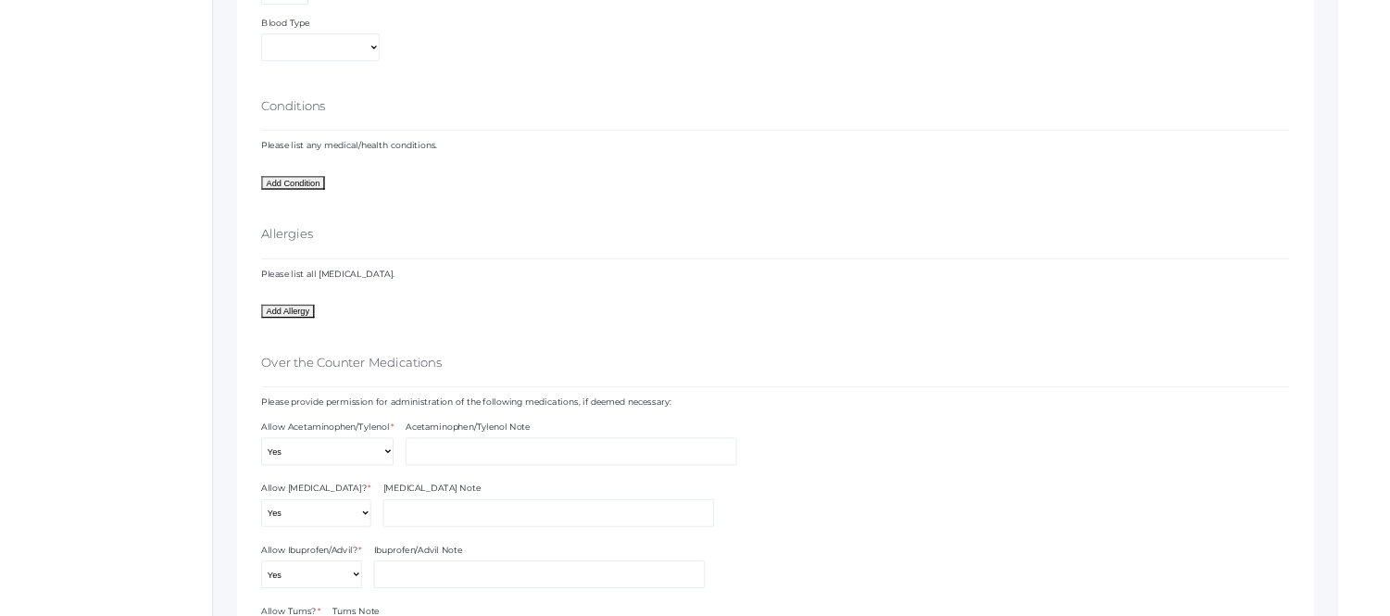
scroll to position [1234, 0]
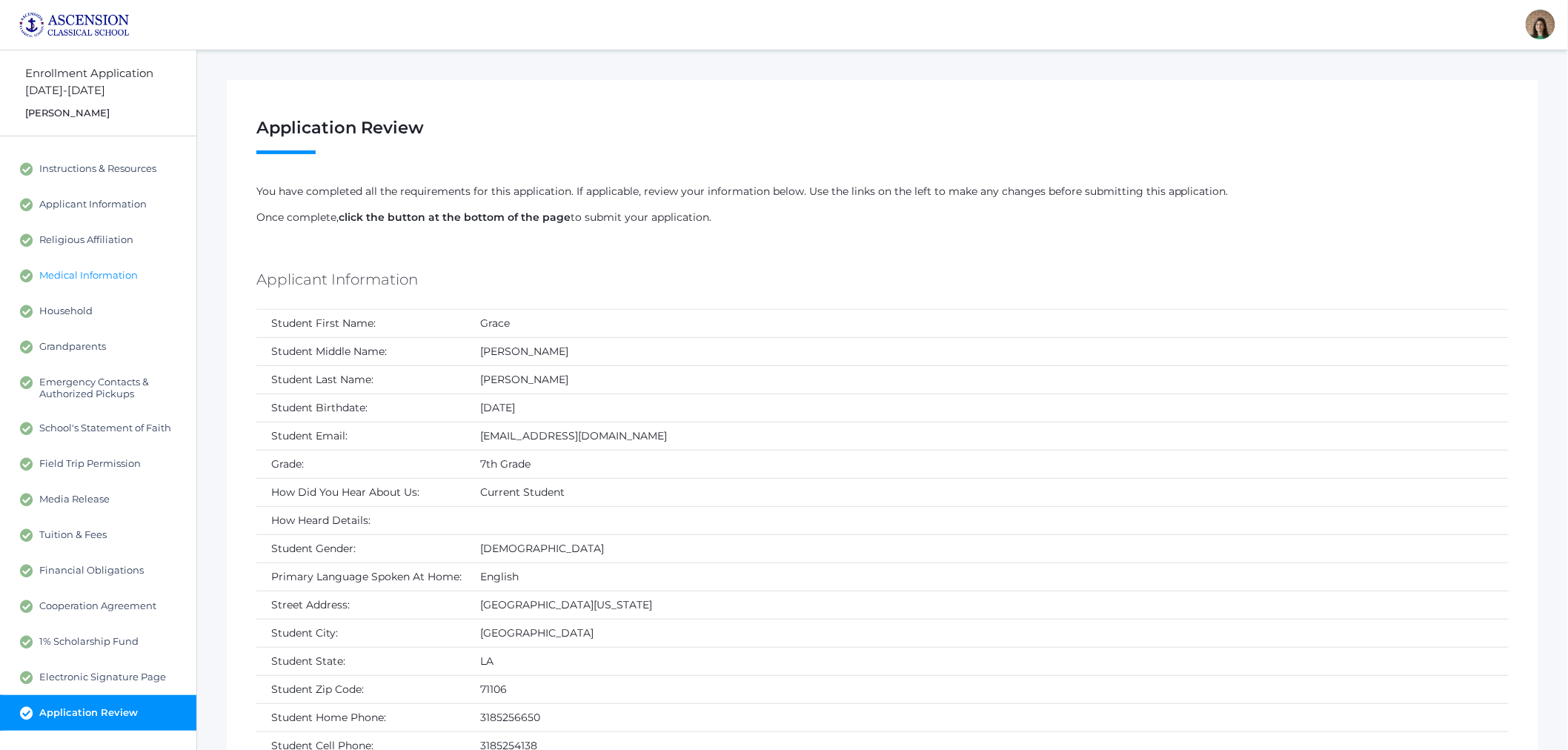
click at [56, 278] on span "Medical Information" at bounding box center [88, 275] width 98 height 14
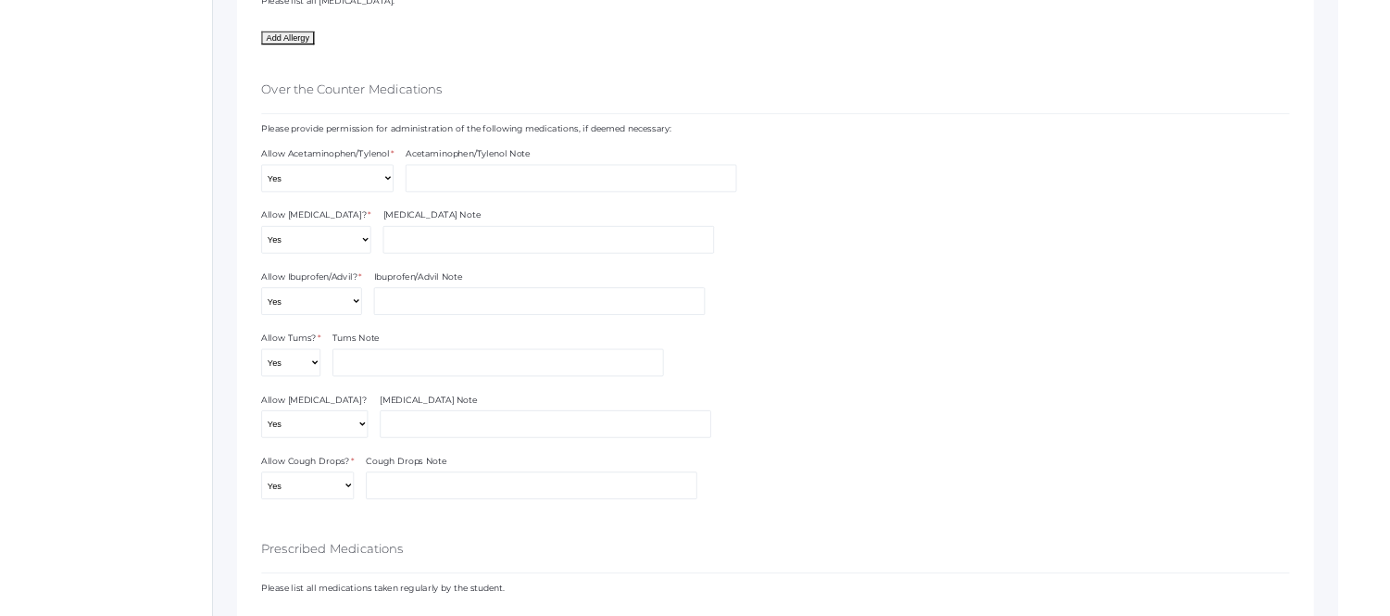
scroll to position [1748, 0]
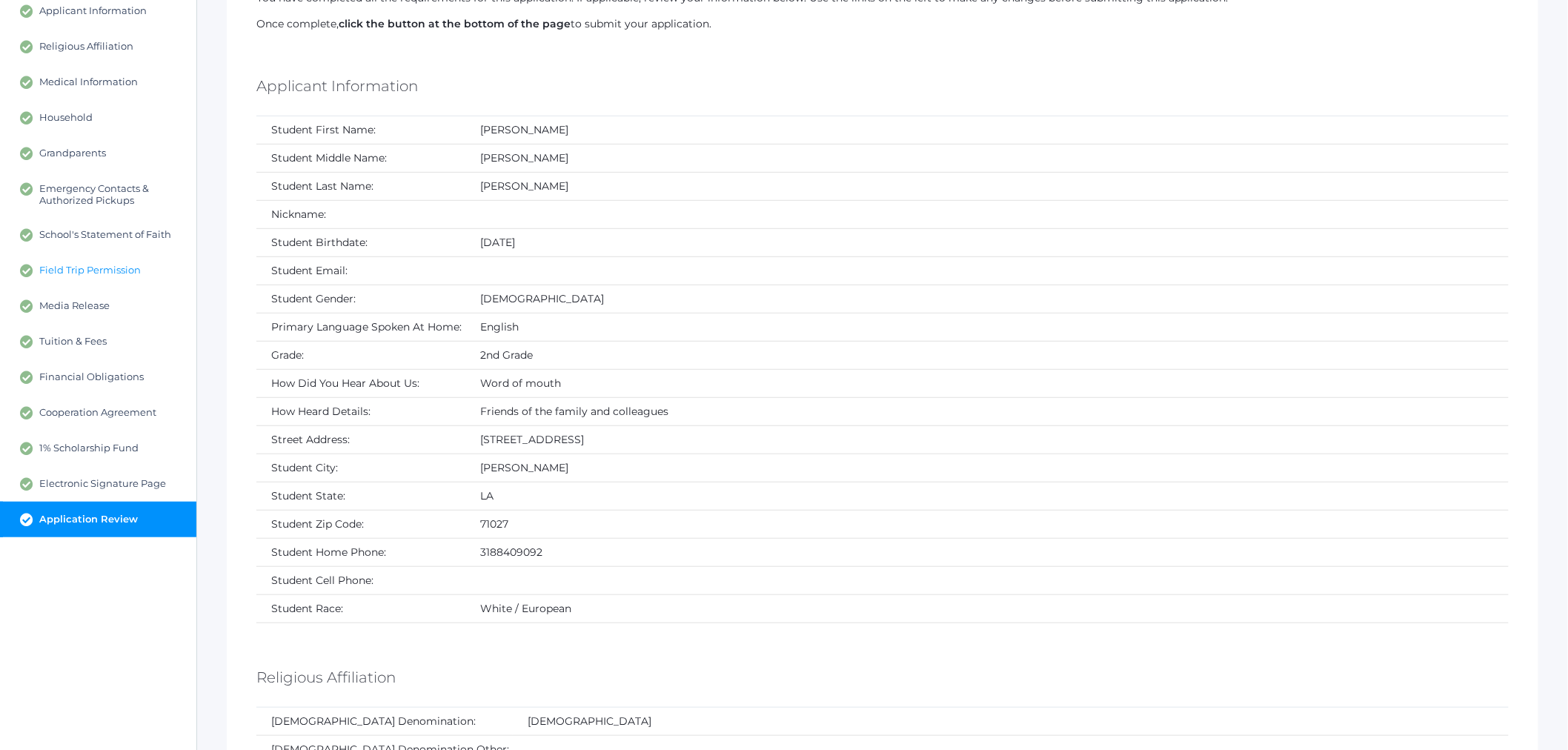
scroll to position [165, 0]
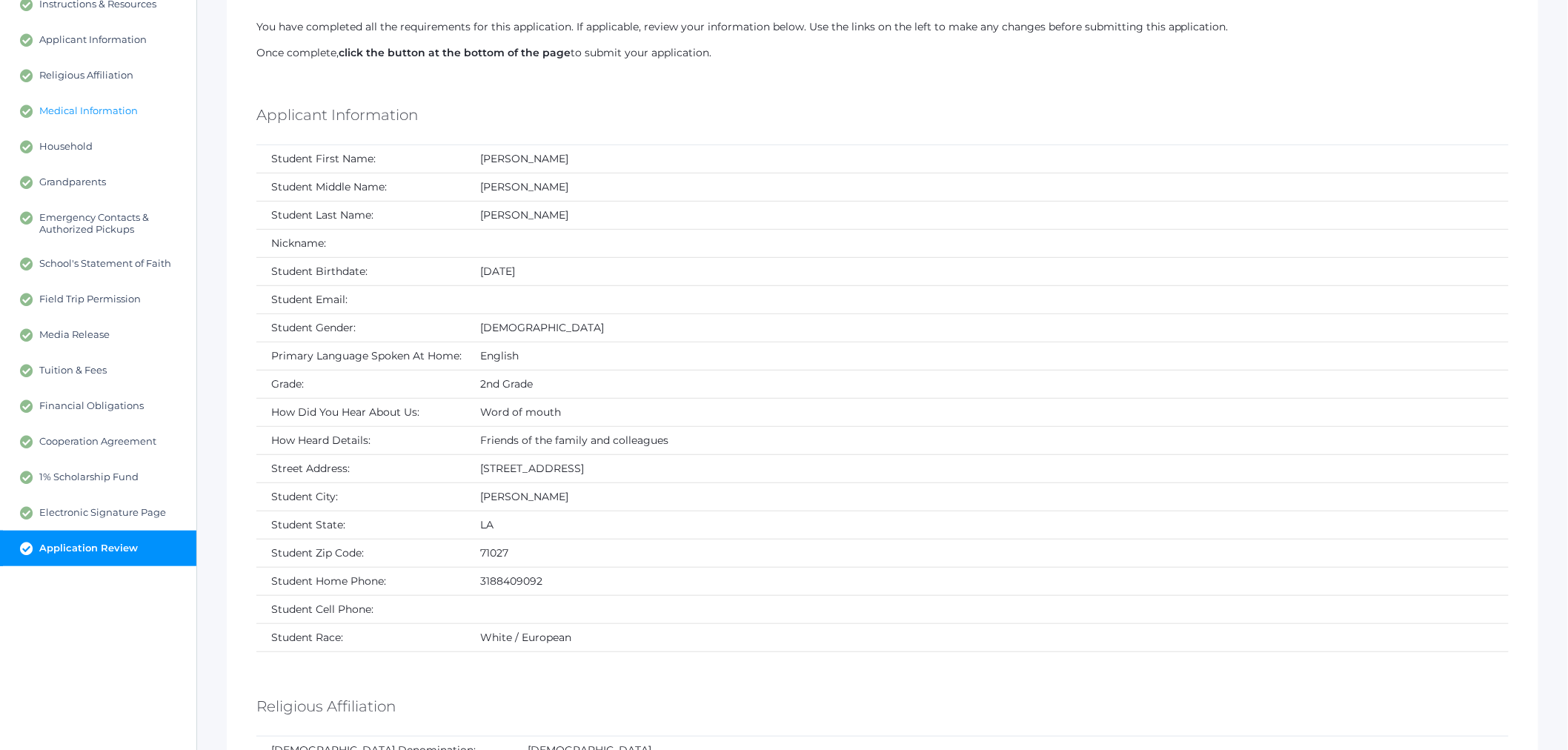
click at [94, 105] on span "Medical Information" at bounding box center [88, 111] width 98 height 14
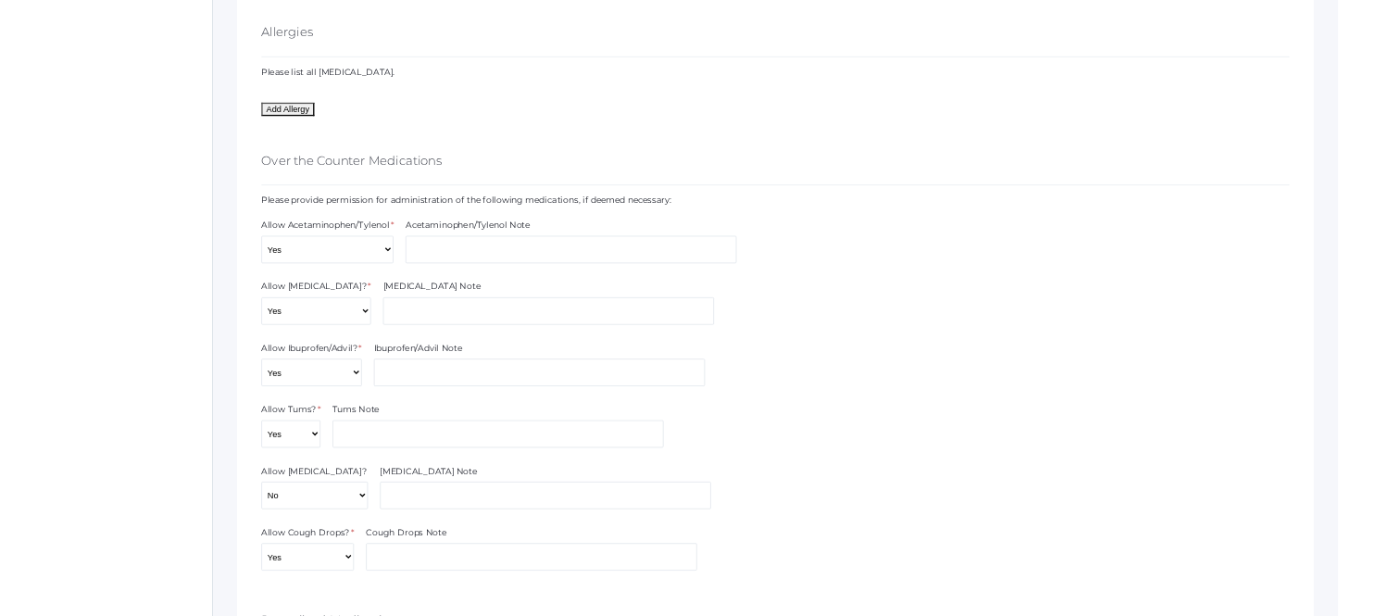
scroll to position [1748, 0]
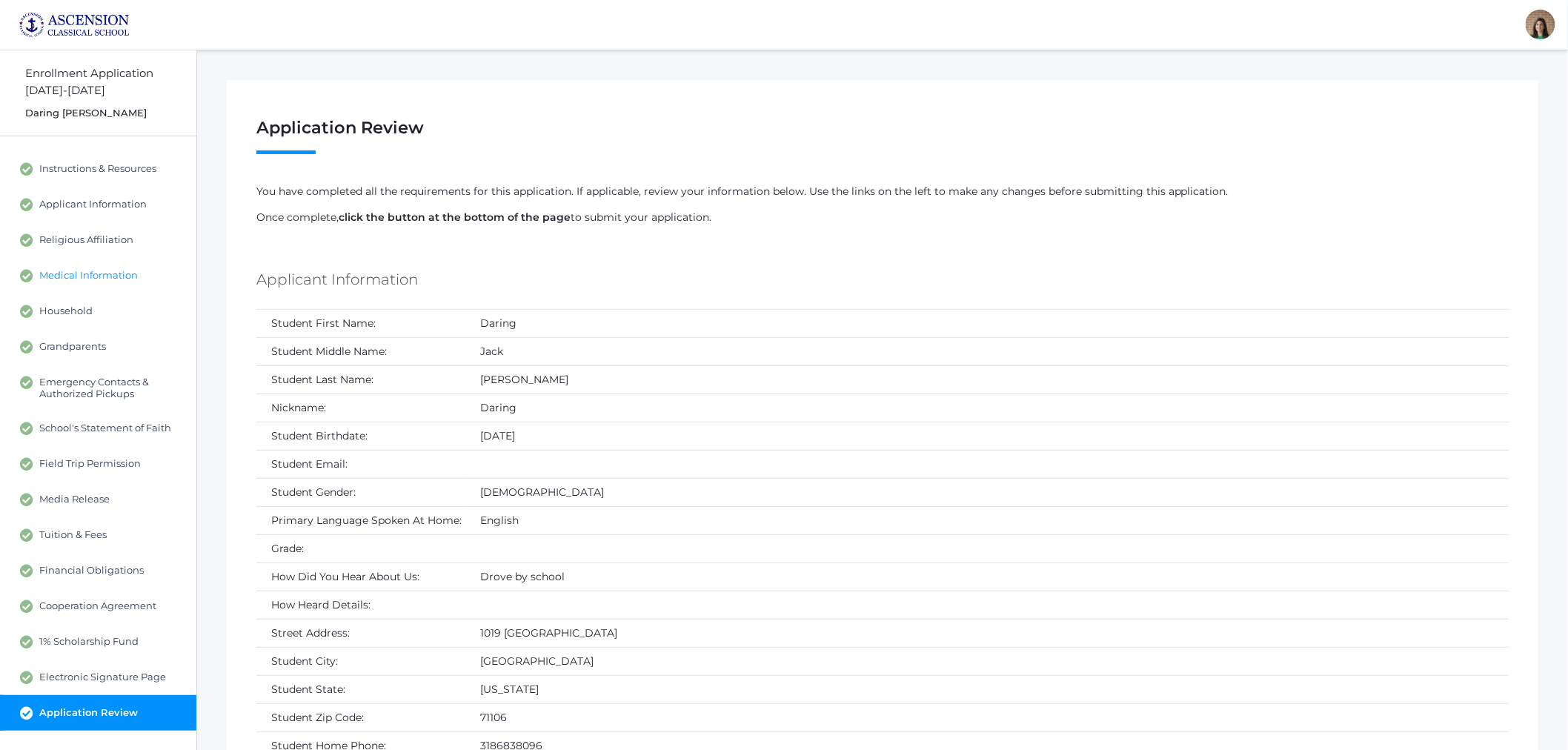
click at [72, 277] on span "Medical Information" at bounding box center [88, 275] width 98 height 14
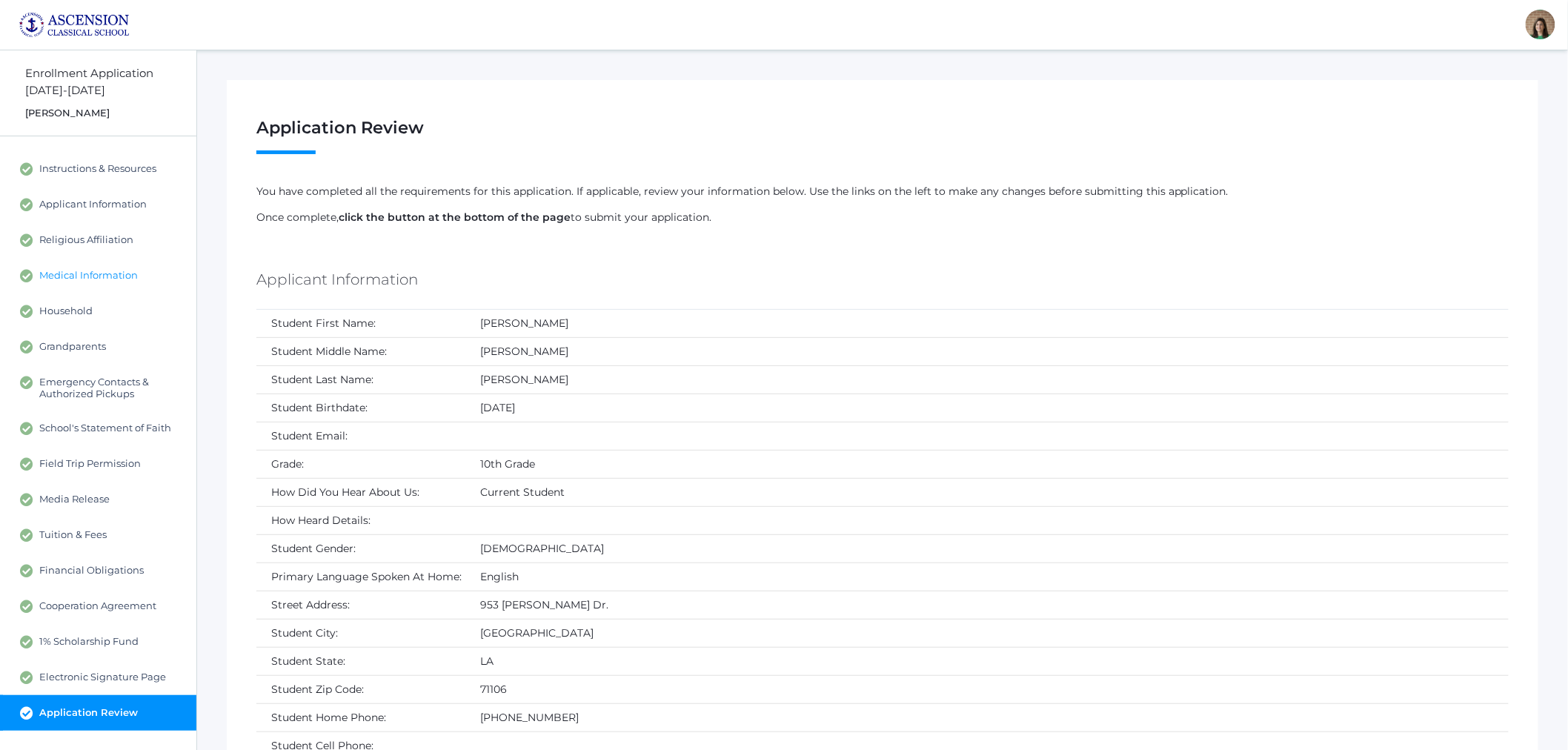
click at [59, 272] on span "Medical Information" at bounding box center [88, 275] width 98 height 14
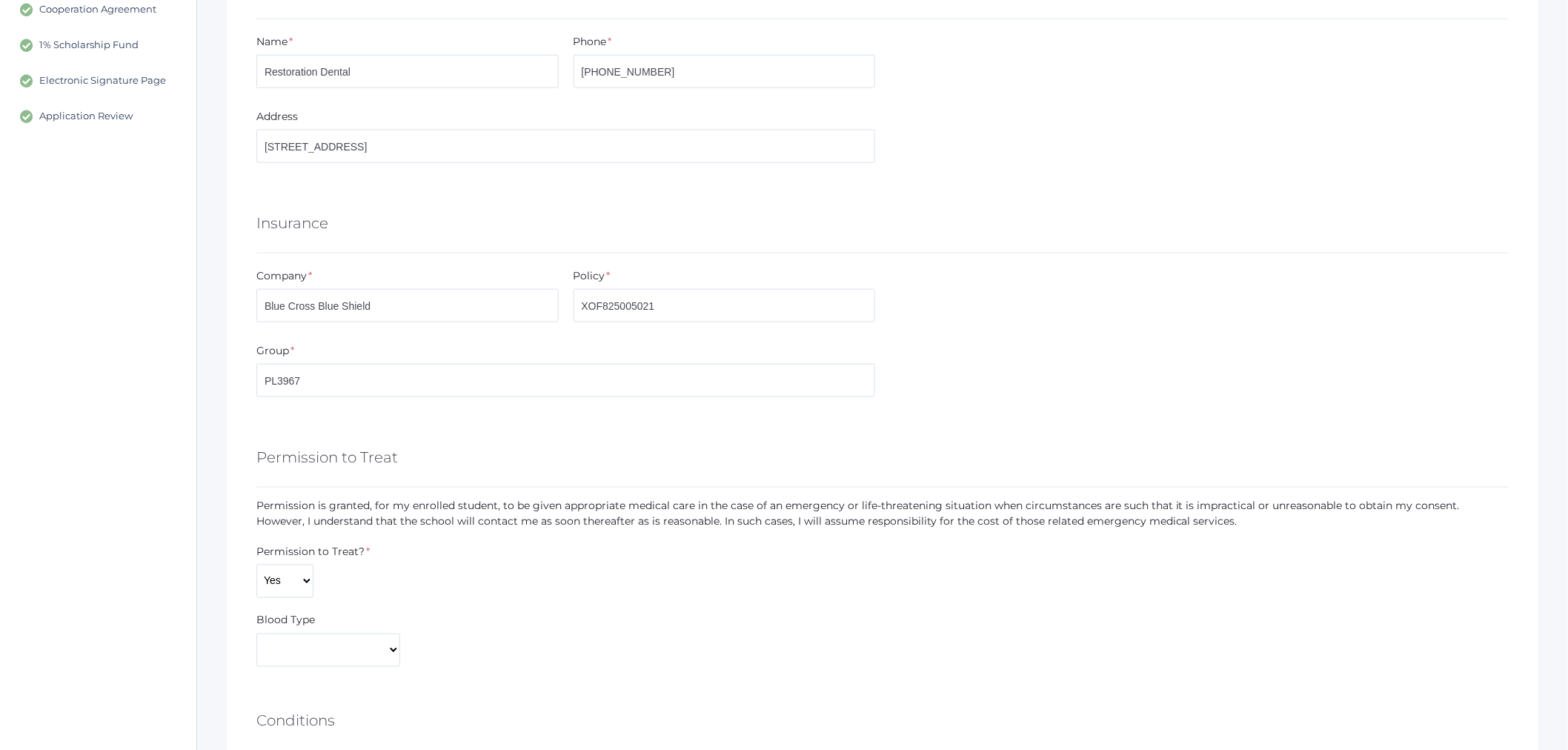
scroll to position [576, 0]
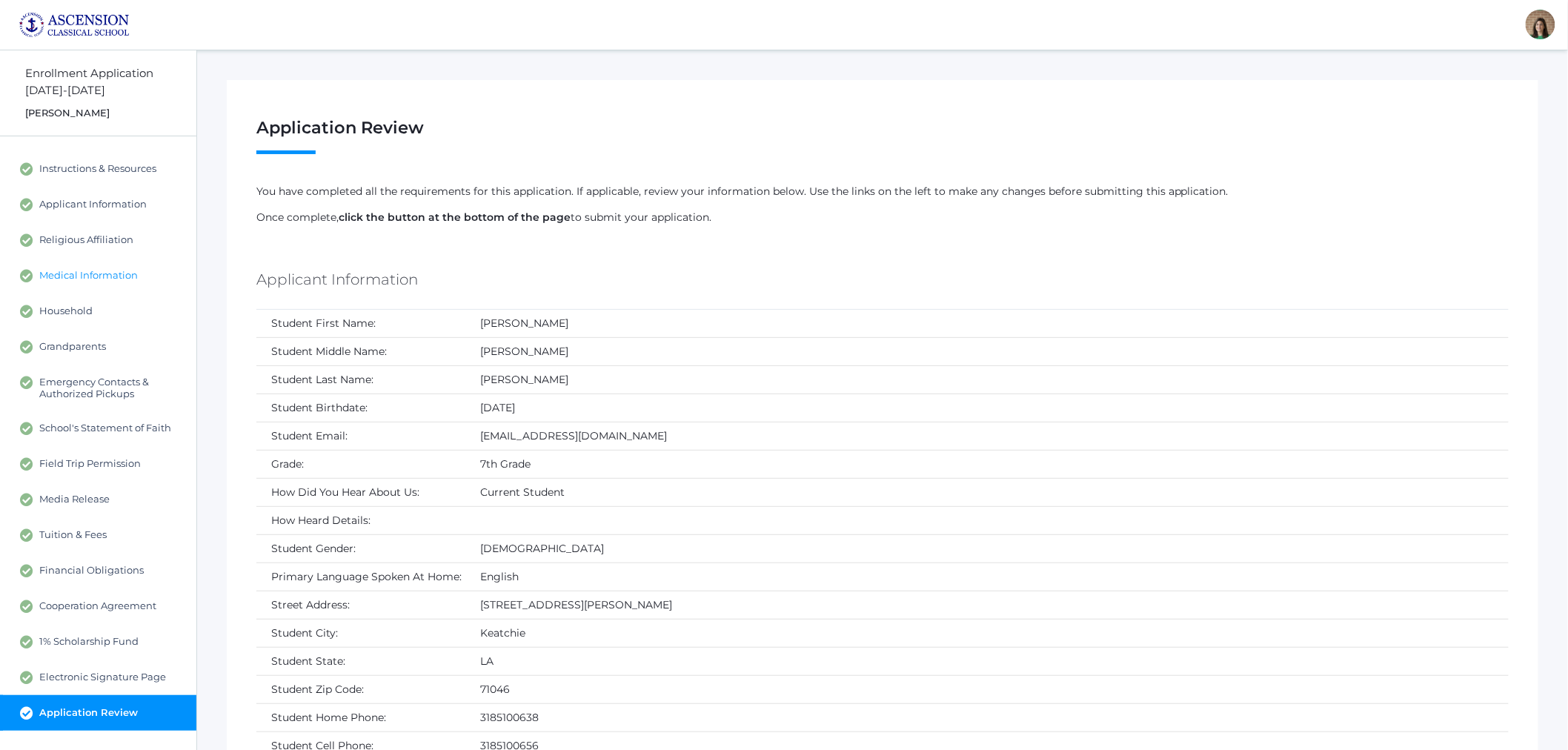
click at [68, 276] on span "Medical Information" at bounding box center [88, 275] width 98 height 14
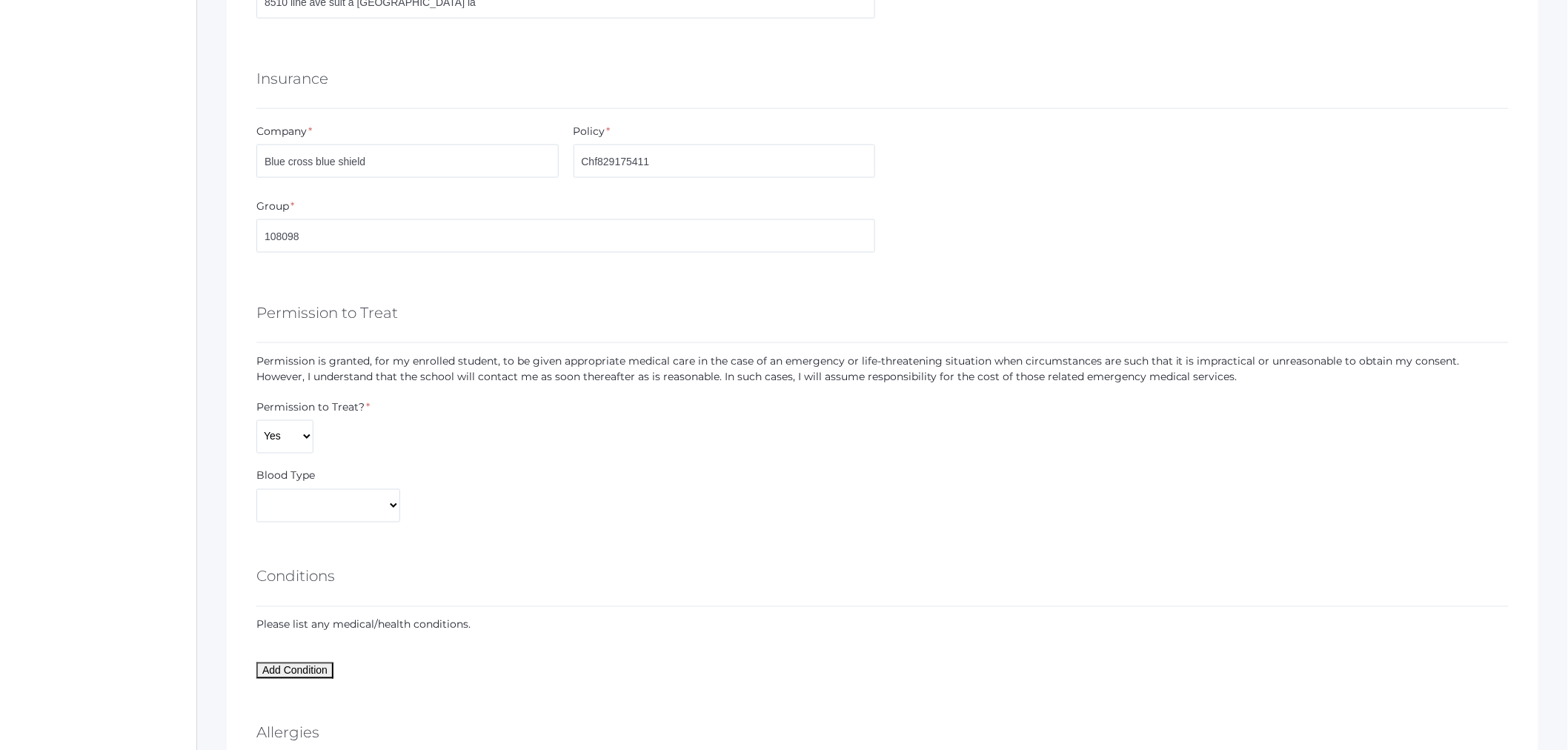
scroll to position [411, 0]
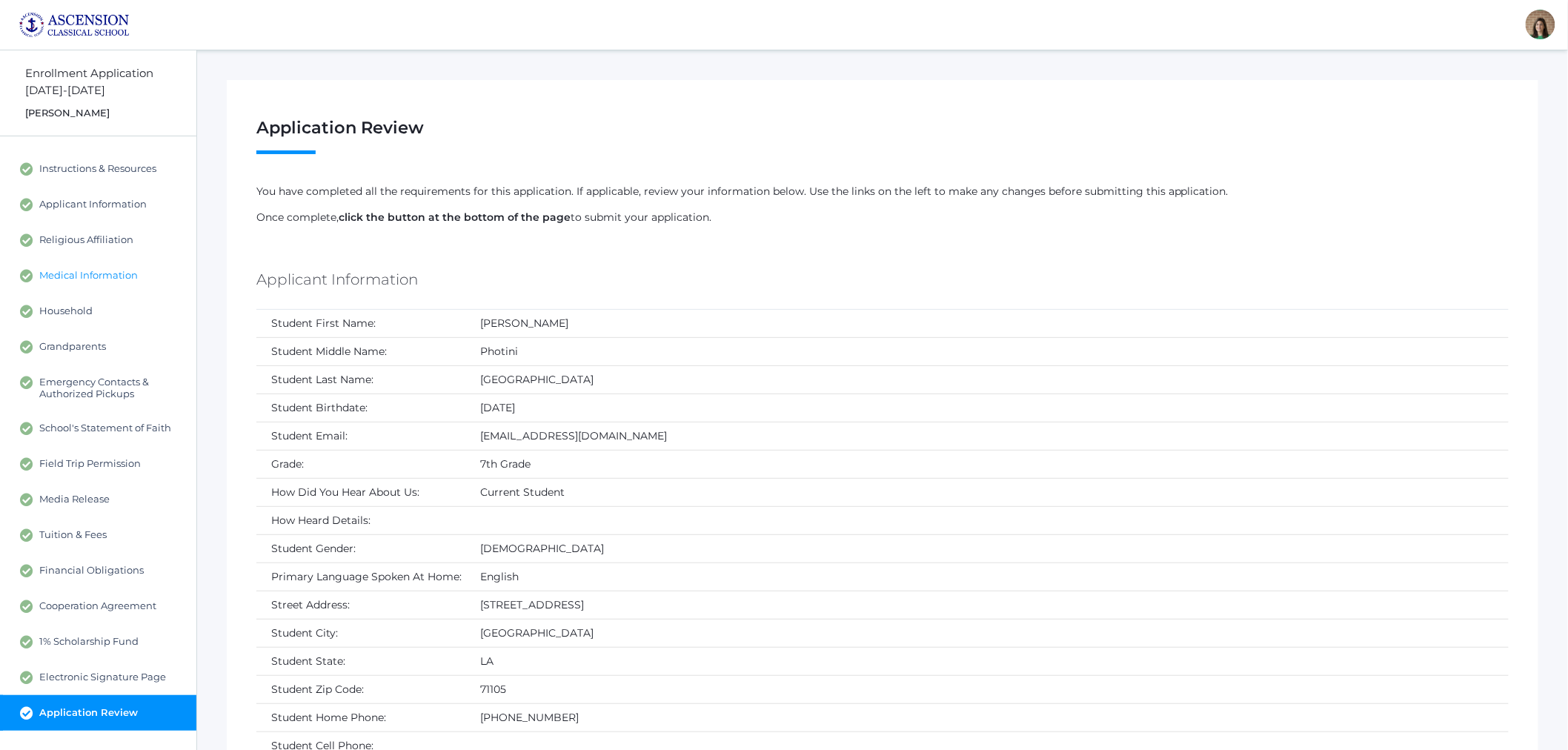
click at [79, 267] on link "Medical Information" at bounding box center [98, 275] width 196 height 35
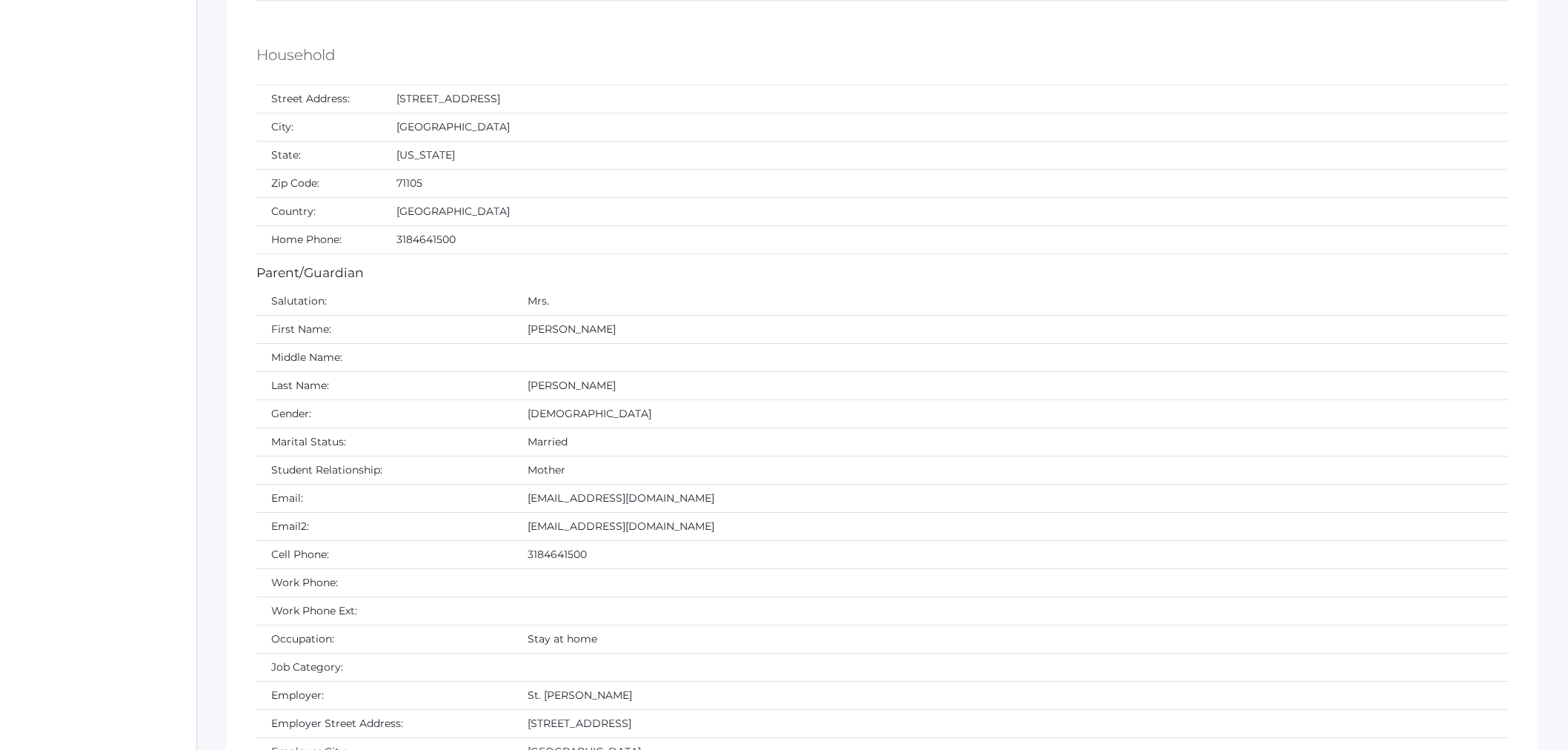
scroll to position [1893, 0]
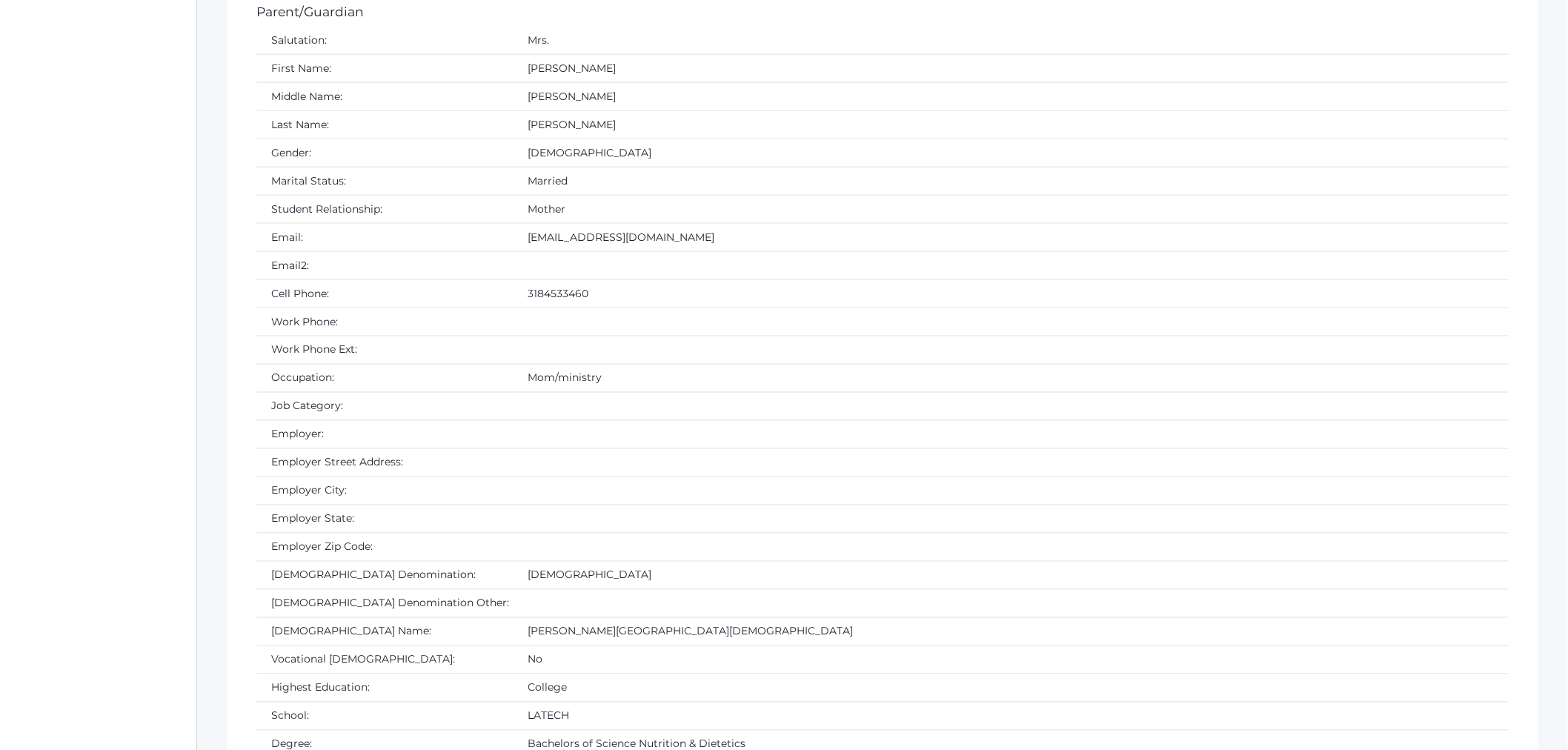
scroll to position [3129, 0]
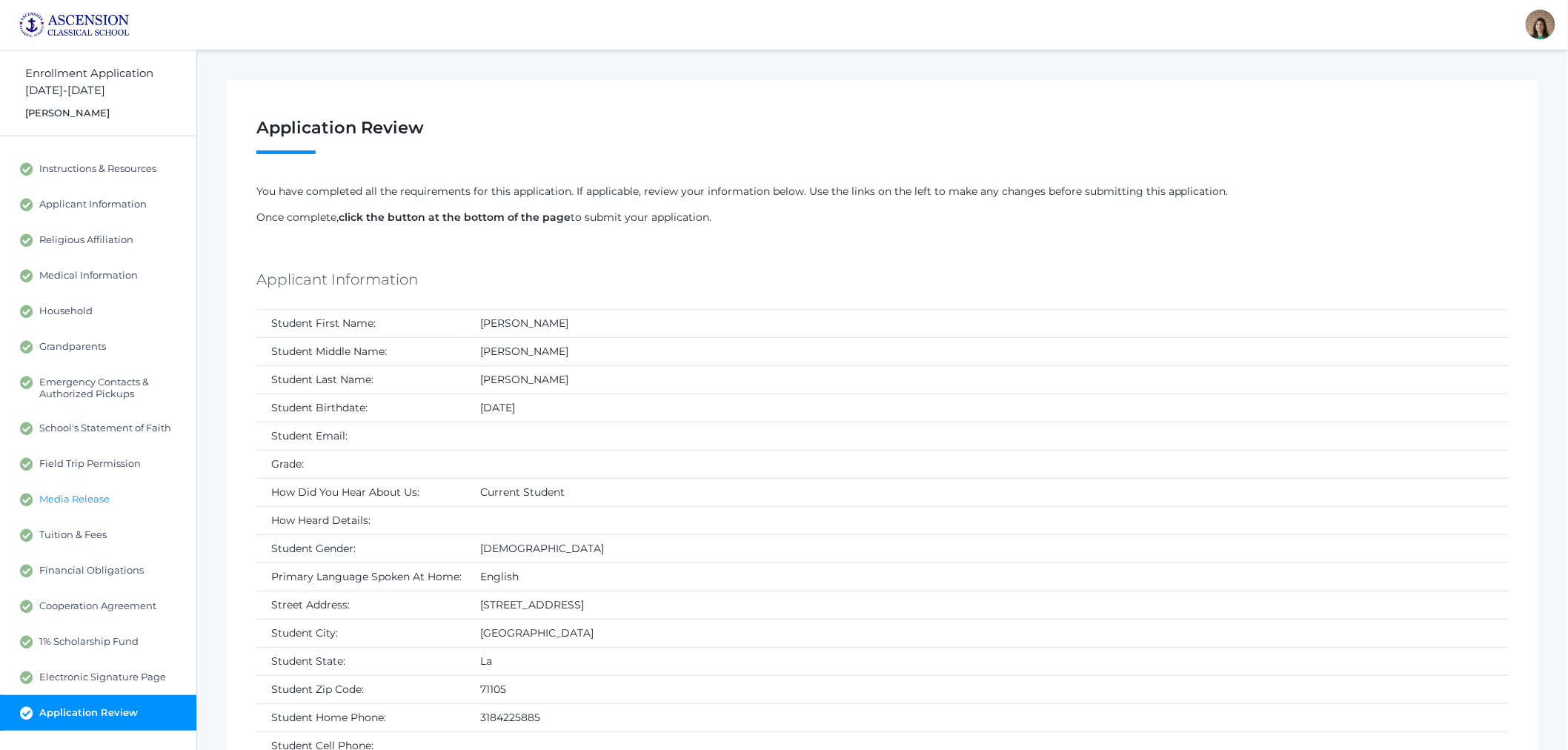
click at [82, 493] on span "Media Release" at bounding box center [74, 499] width 70 height 14
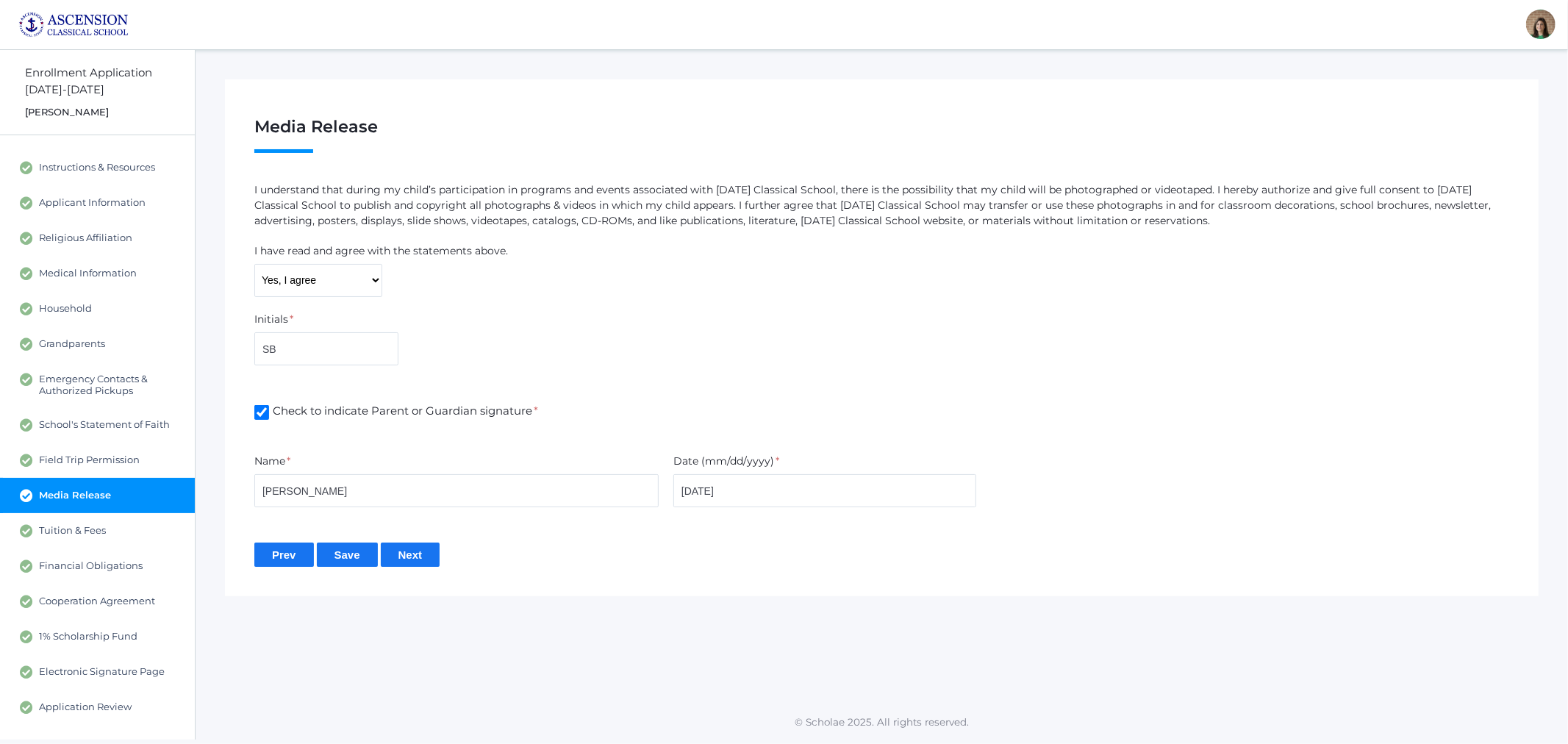
click at [85, 493] on span "Media Release" at bounding box center [75, 495] width 72 height 13
click at [94, 272] on span "Medical Information" at bounding box center [87, 273] width 98 height 13
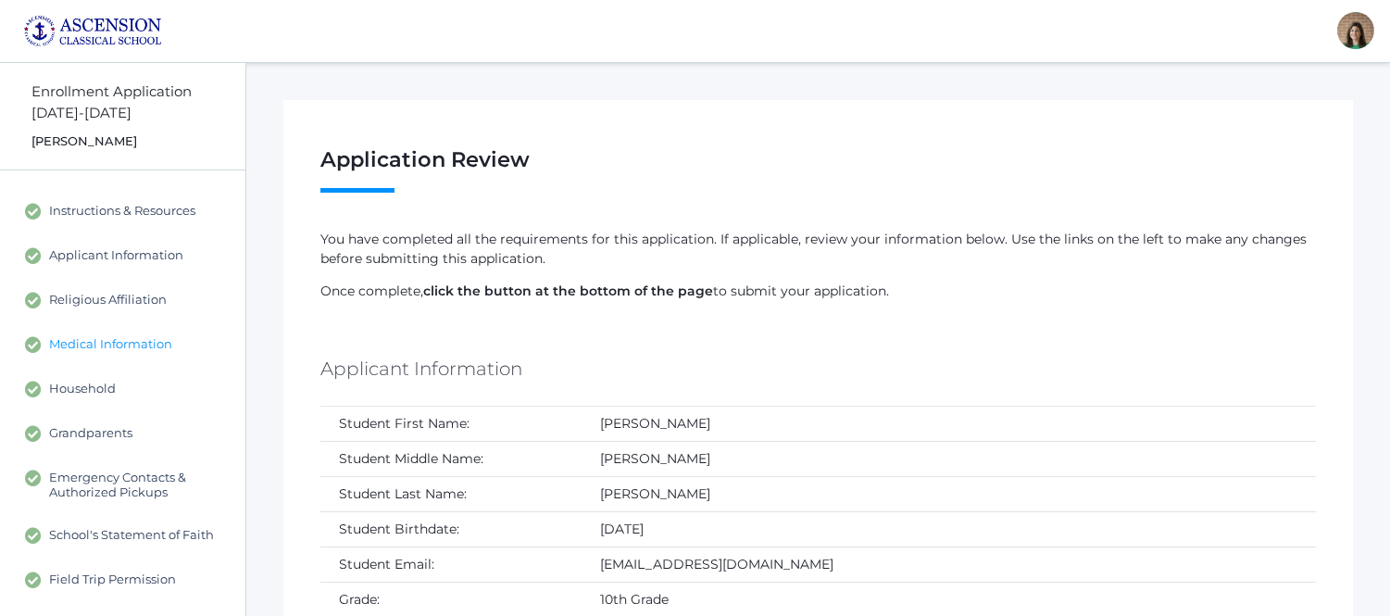
click at [128, 340] on span "Medical Information" at bounding box center [110, 344] width 123 height 17
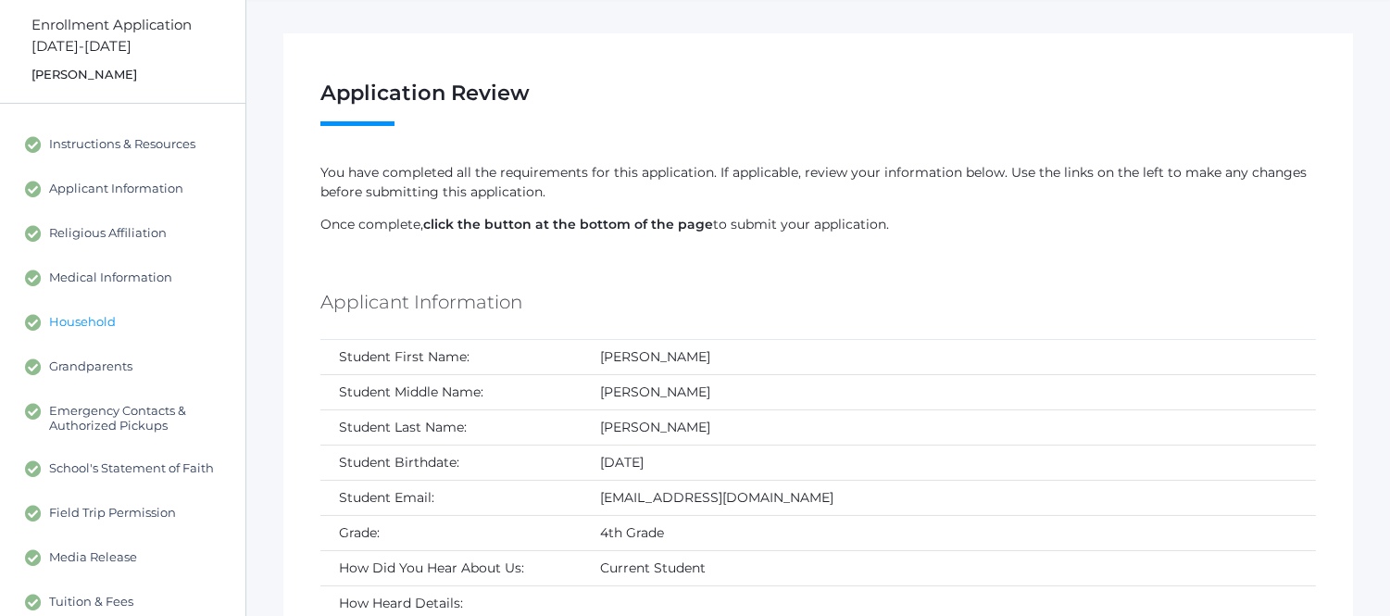
scroll to position [103, 0]
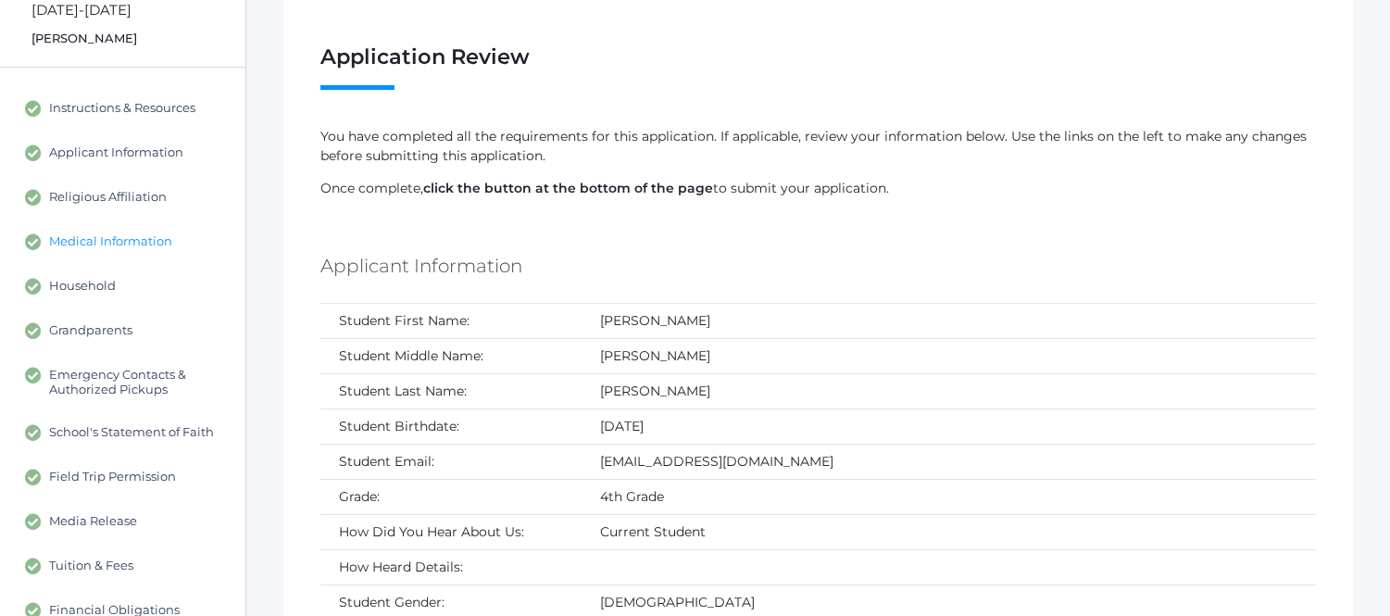
click at [111, 239] on span "Medical Information" at bounding box center [110, 241] width 123 height 17
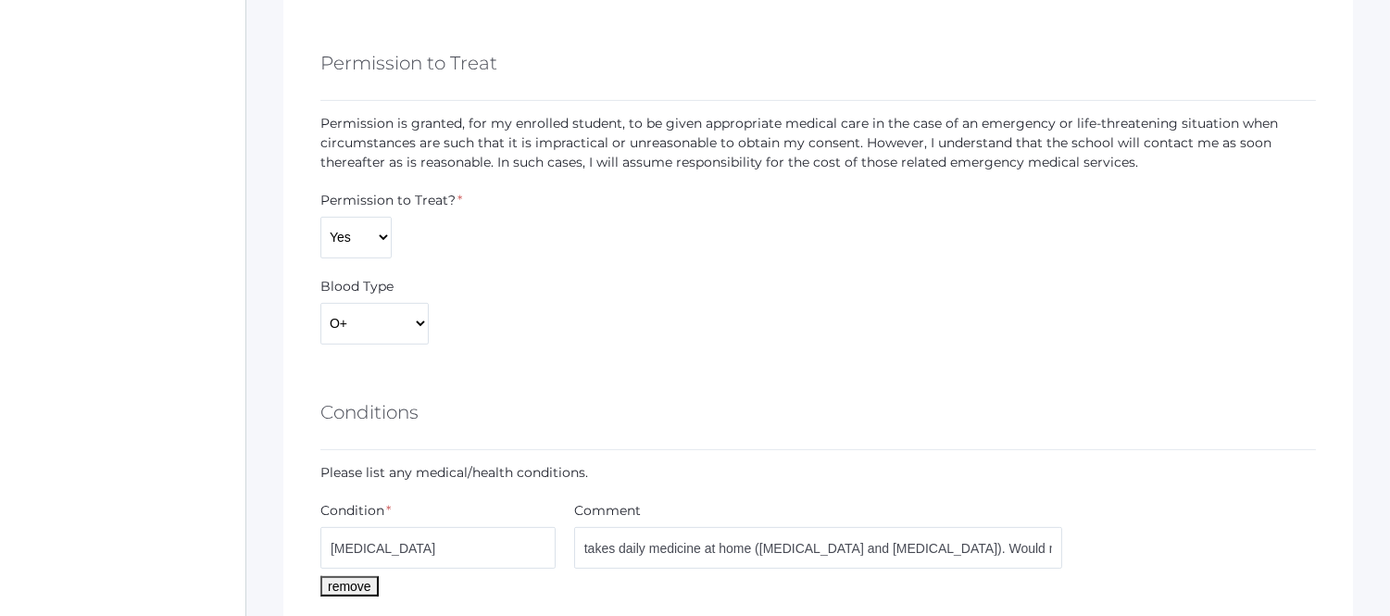
scroll to position [1440, 0]
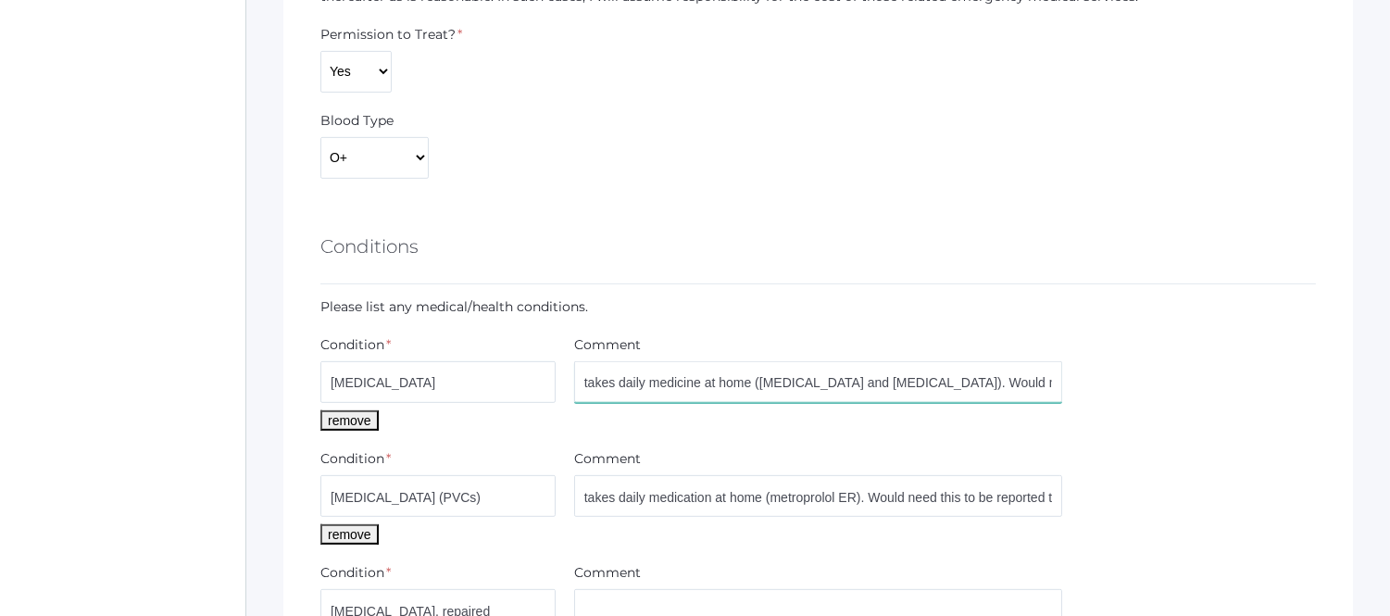
click at [892, 377] on input "takes daily medicine at home ([MEDICAL_DATA] and [MEDICAL_DATA]). Would need th…" at bounding box center [818, 382] width 489 height 42
click at [1053, 384] on input "takes daily medicine at home ([MEDICAL_DATA] and [MEDICAL_DATA]). Would need th…" at bounding box center [818, 382] width 489 height 42
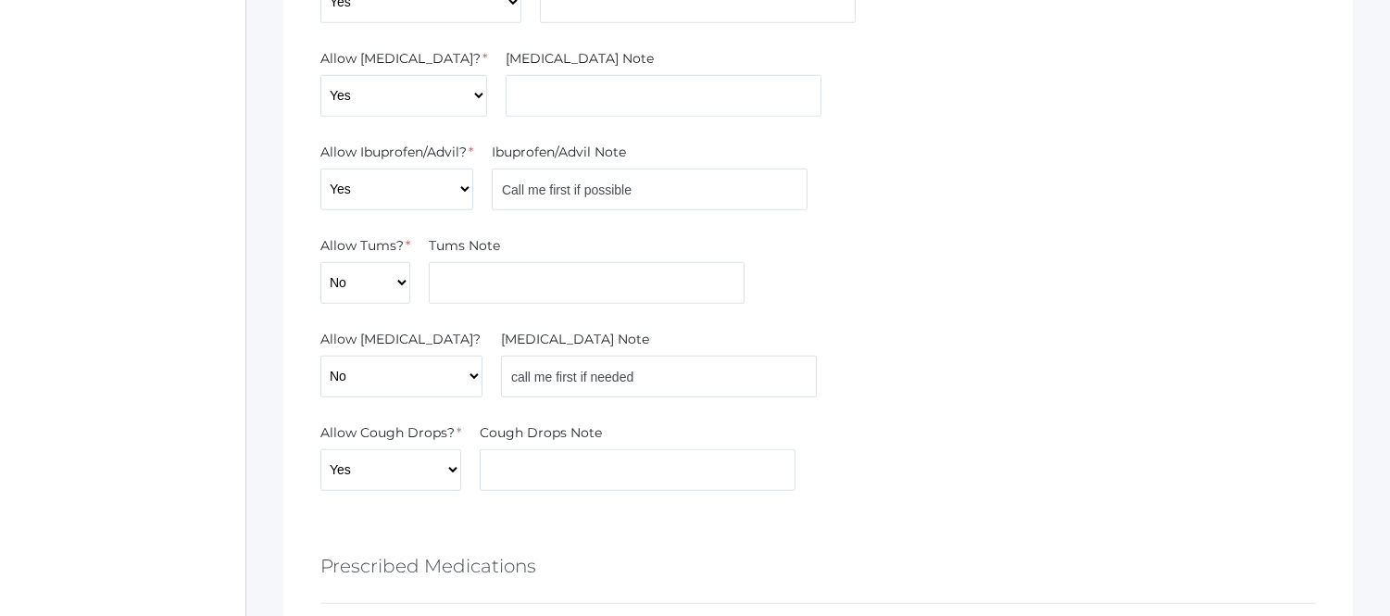
scroll to position [2674, 0]
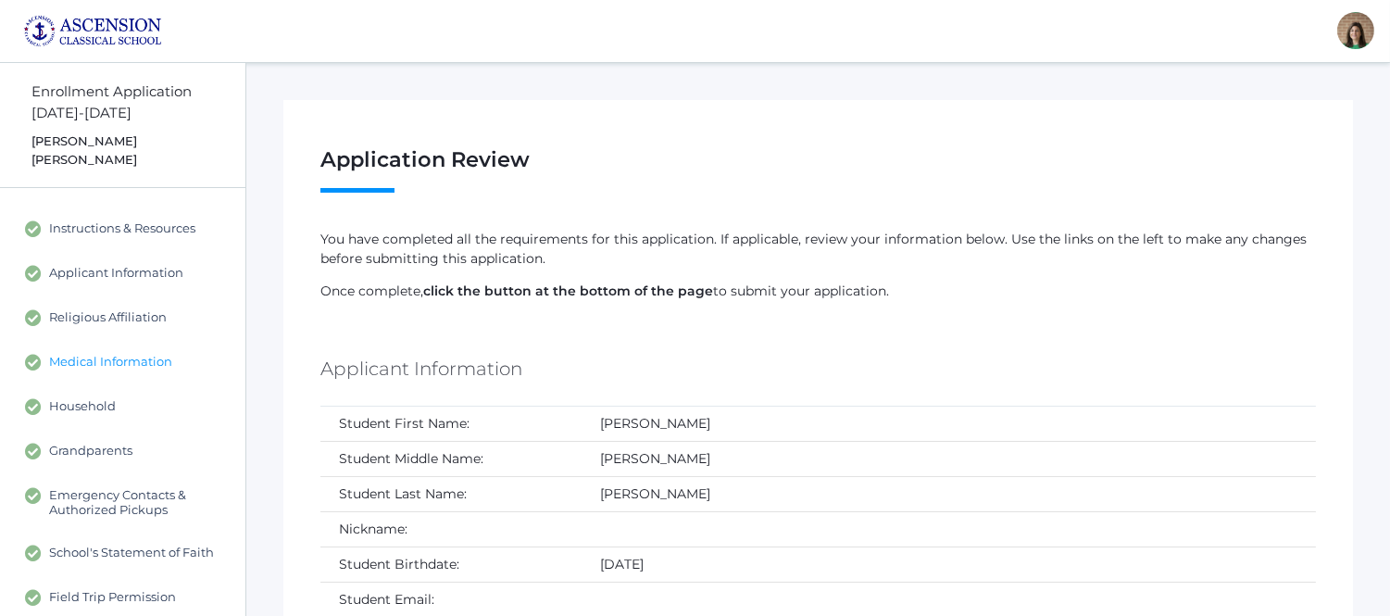
click at [108, 340] on link "Medical Information" at bounding box center [122, 362] width 245 height 44
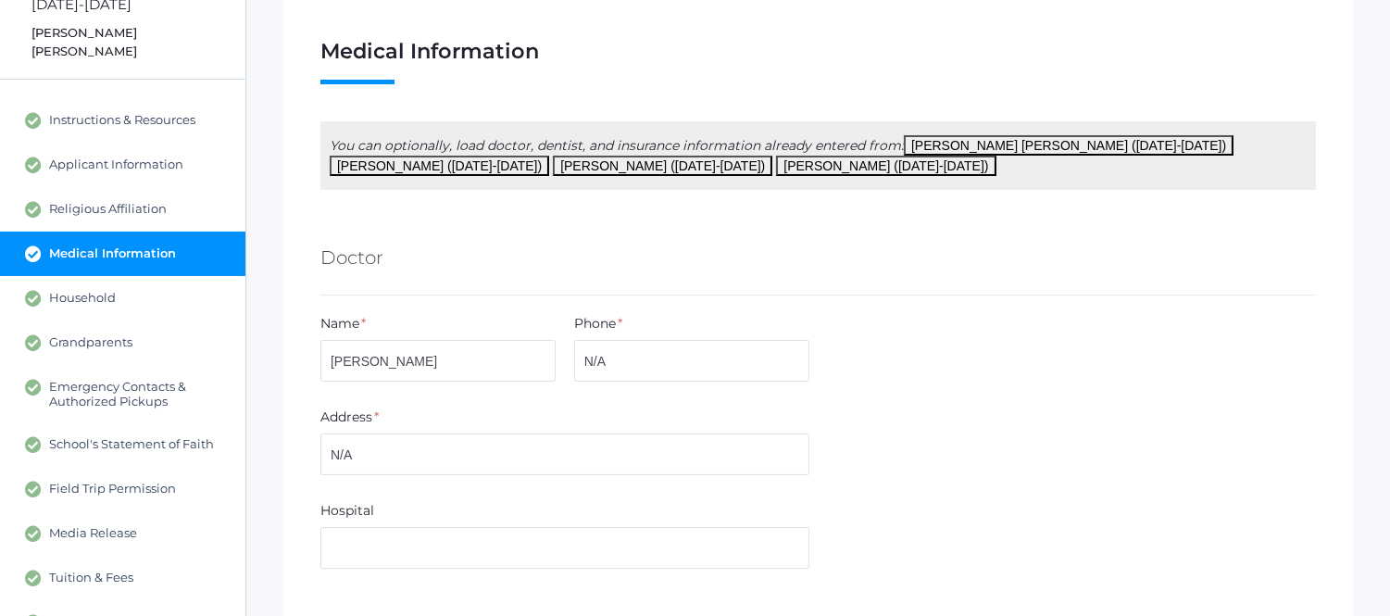
scroll to position [103, 0]
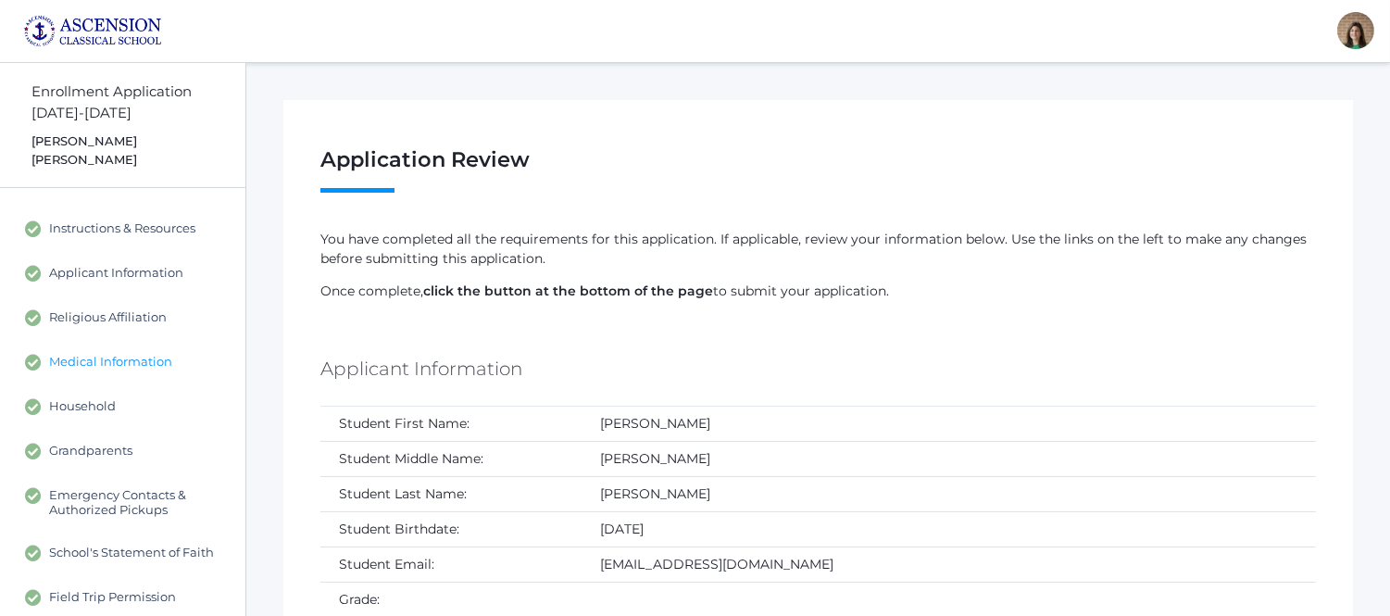
click at [95, 354] on span "Medical Information" at bounding box center [110, 362] width 123 height 17
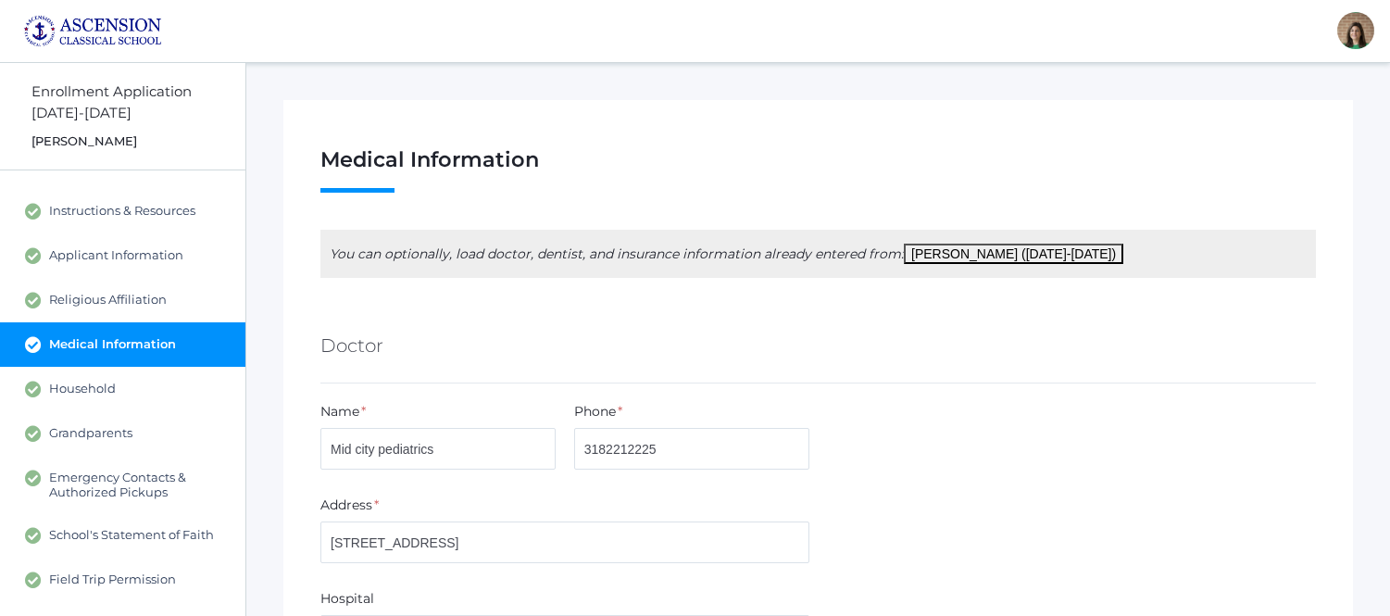
scroll to position [514, 0]
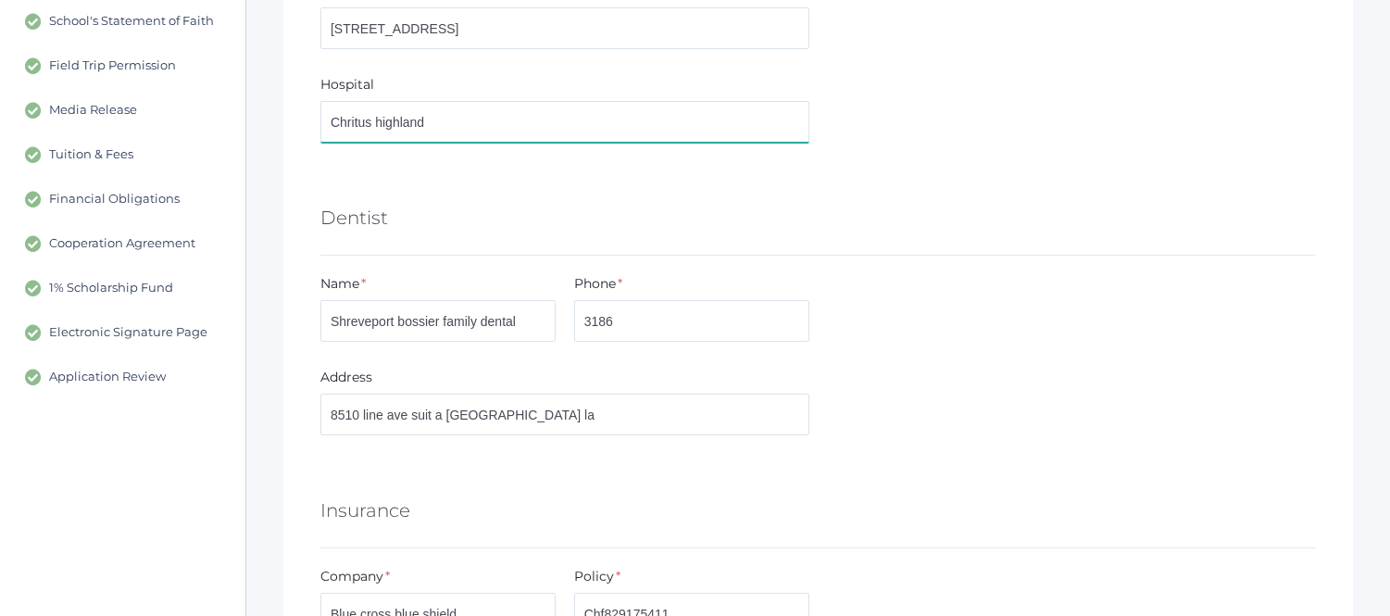
click at [1039, 81] on div "Hospital Chritus highland" at bounding box center [818, 112] width 1014 height 75
